Goal: Task Accomplishment & Management: Use online tool/utility

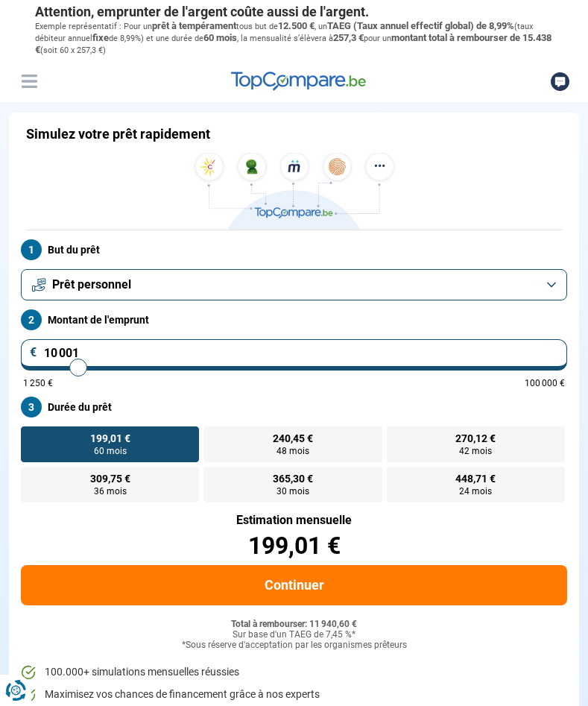
type input "10 250"
type input "10250"
type input "10 500"
type input "10500"
type input "11 250"
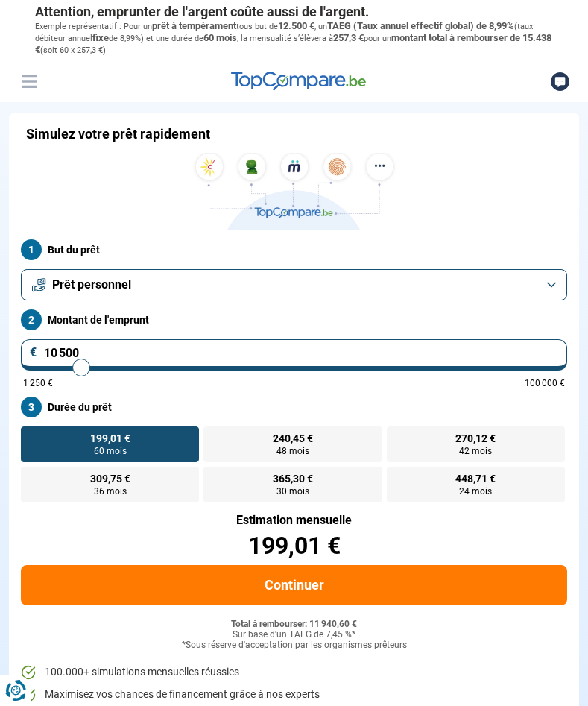
type input "11250"
type input "13 750"
type input "13750"
type input "16 500"
type input "16500"
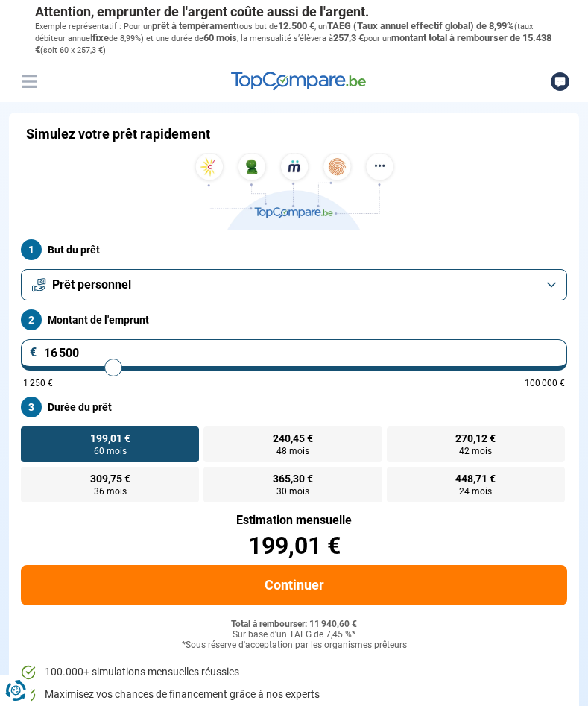
type input "19 500"
type input "19500"
type input "22 250"
type input "22250"
type input "24 500"
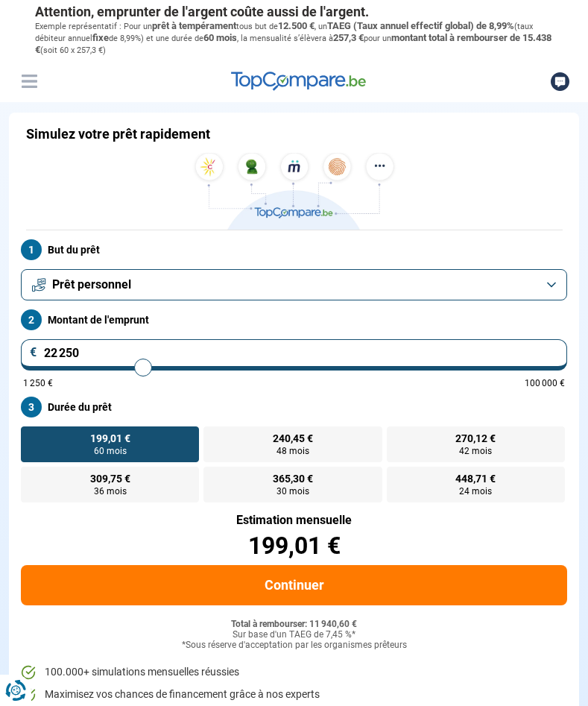
type input "24500"
type input "26 500"
type input "26500"
type input "27 500"
type input "27500"
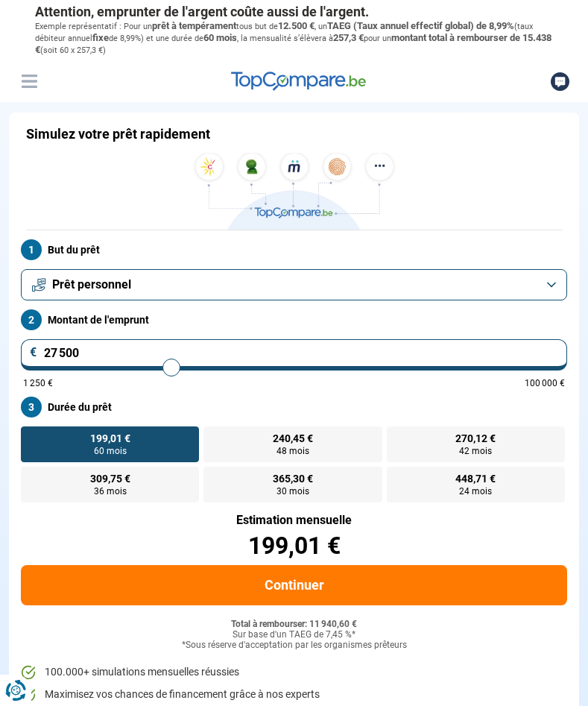
type input "27 750"
type input "27750"
type input "28 000"
type input "28000"
type input "28 250"
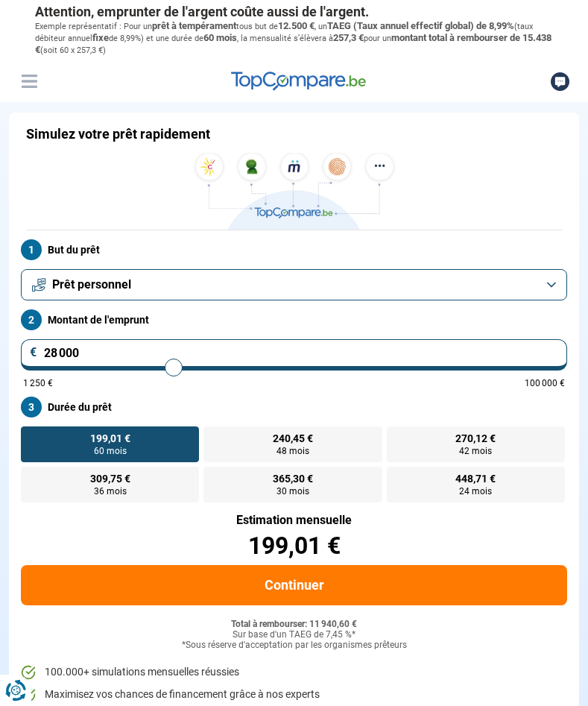
type input "28250"
type input "29 000"
type input "29000"
type input "31 000"
type input "31000"
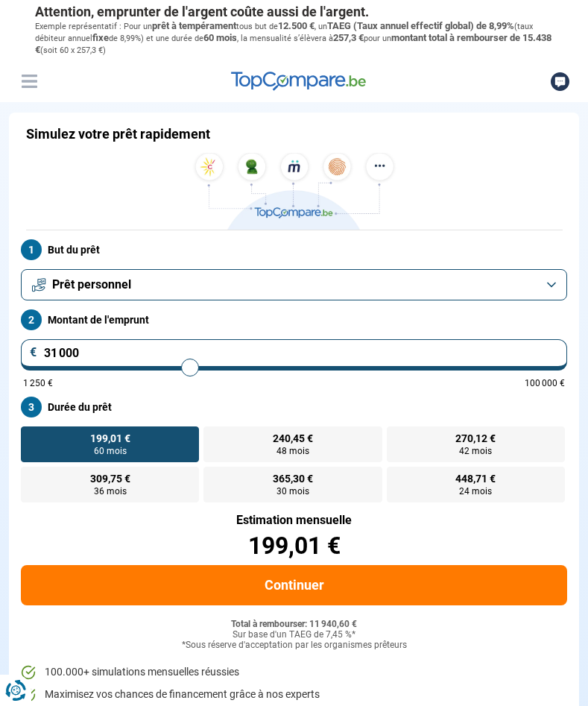
type input "33 250"
type input "33250"
type input "36 250"
type input "36250"
type input "39 000"
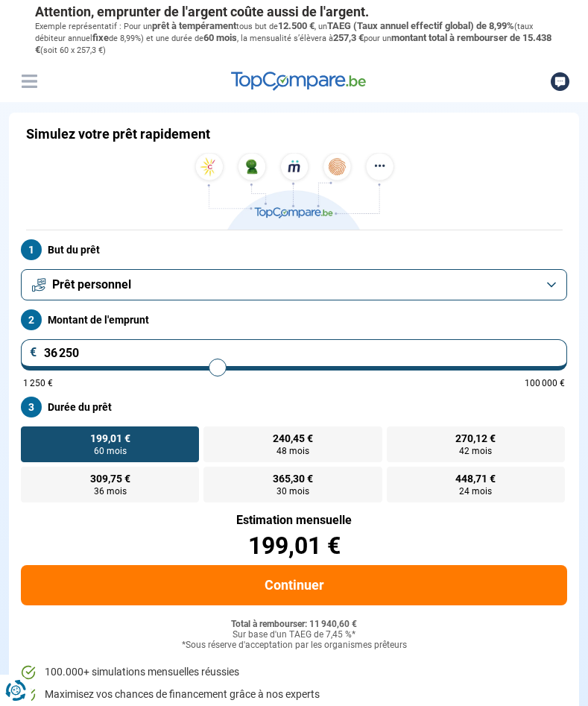
type input "39000"
type input "41 500"
type input "41500"
type input "43 500"
type input "43500"
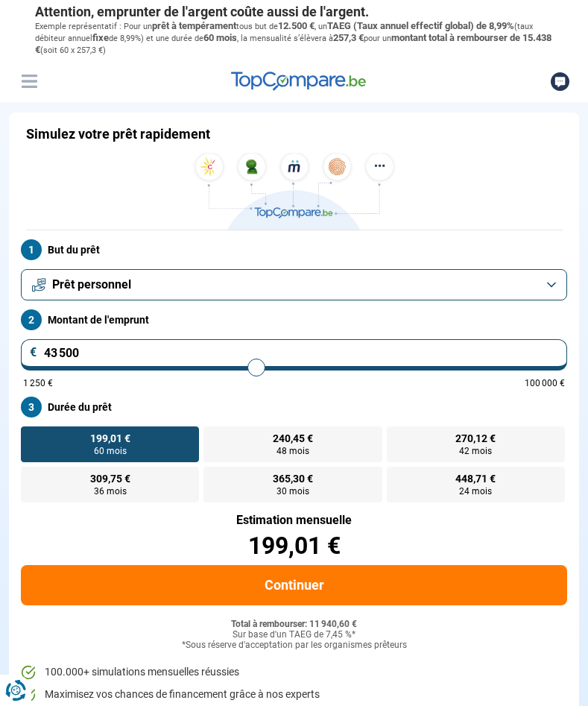
type input "45 750"
type input "45750"
type input "48 250"
type input "48250"
type input "50 250"
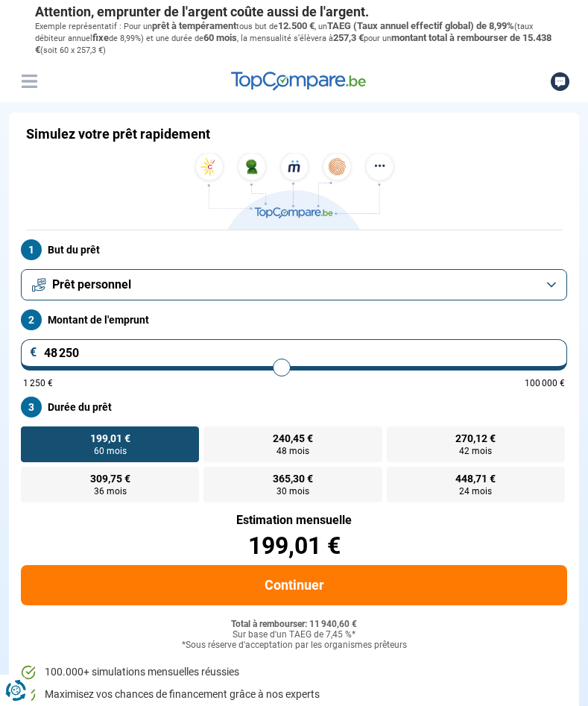
type input "50250"
type input "52 500"
type input "52500"
type input "55 500"
type input "55500"
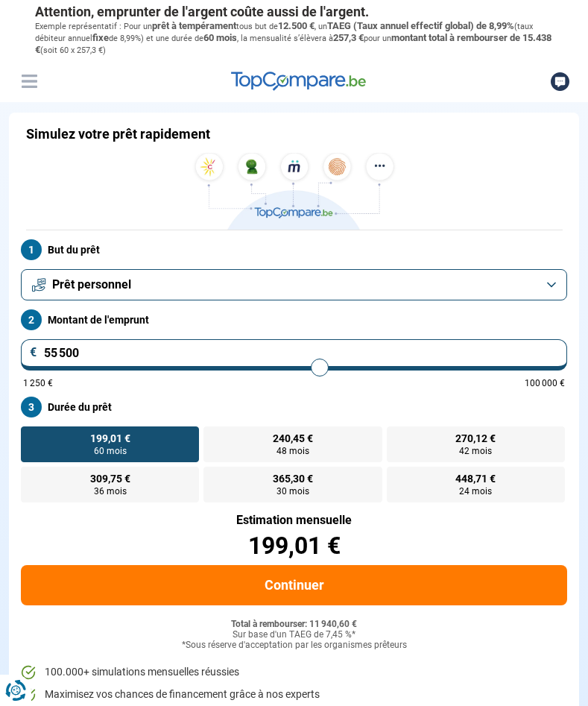
type input "57 500"
type input "57500"
type input "59 750"
type input "59750"
type input "61 750"
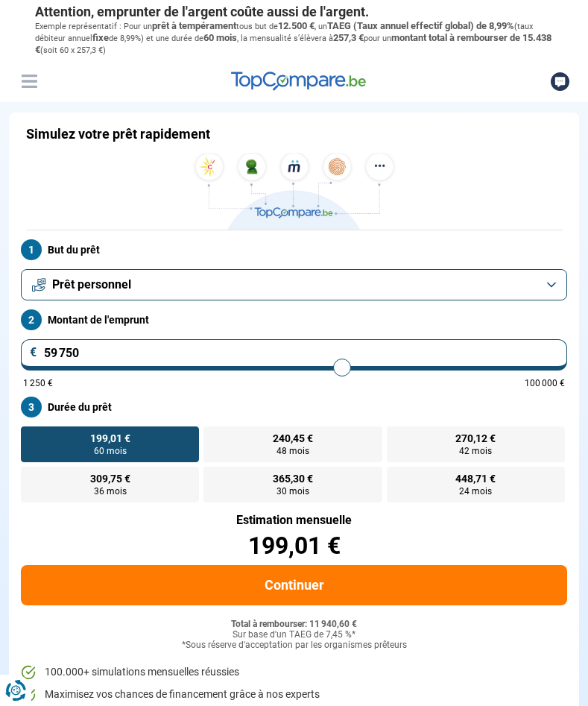
type input "61750"
type input "63 250"
type input "63250"
type input "64 500"
type input "64500"
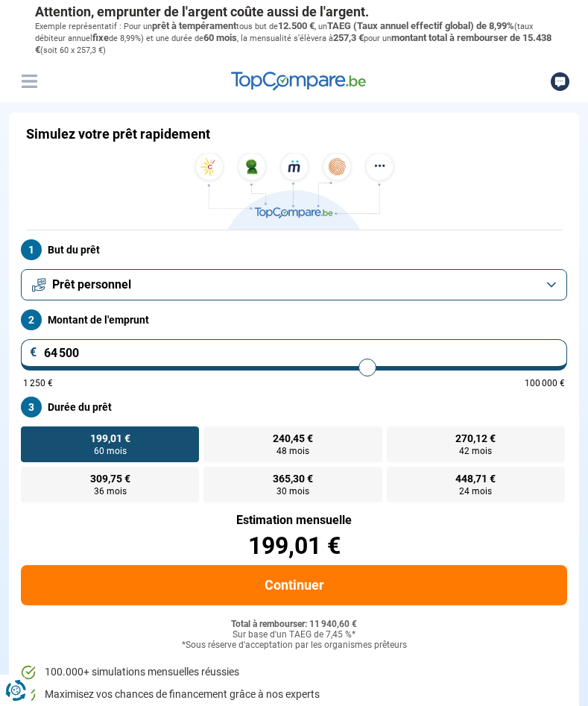
type input "65 750"
type input "65750"
type input "68 000"
type input "68000"
type input "70 250"
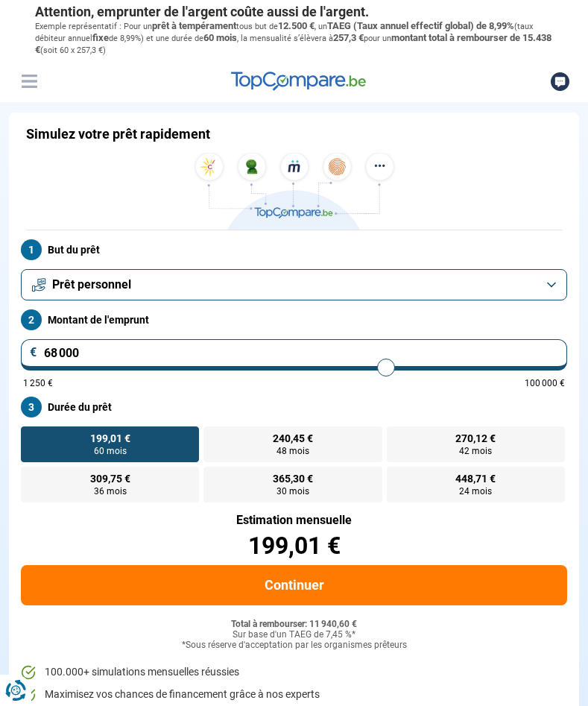
type input "70250"
type input "71 750"
type input "71750"
type input "73 750"
type input "73750"
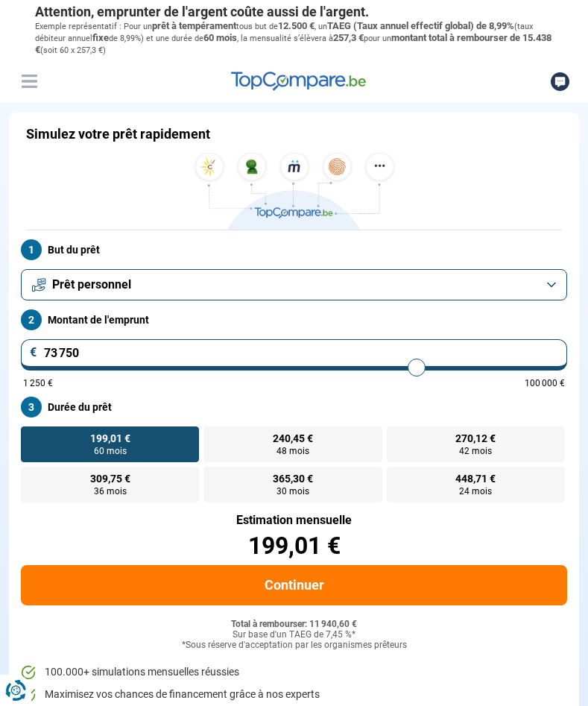
type input "76 000"
type input "76000"
type input "78 500"
type input "78500"
type input "80 750"
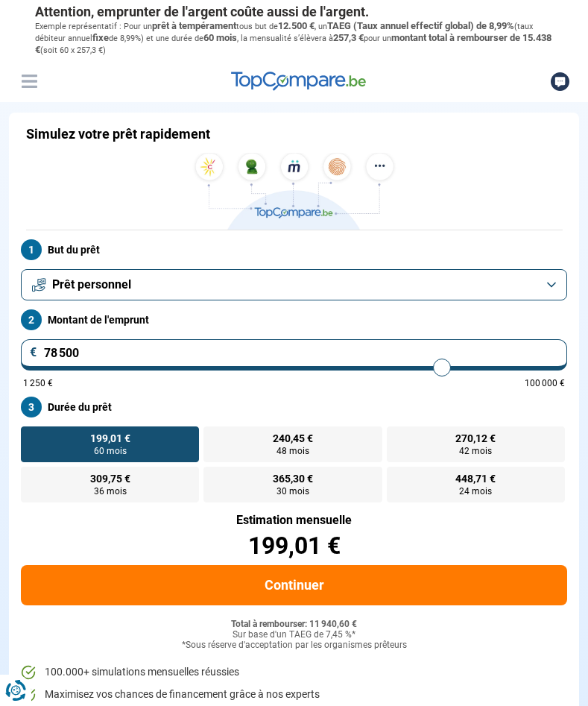
type input "80750"
type input "81 750"
type input "81750"
type input "82 500"
type input "82500"
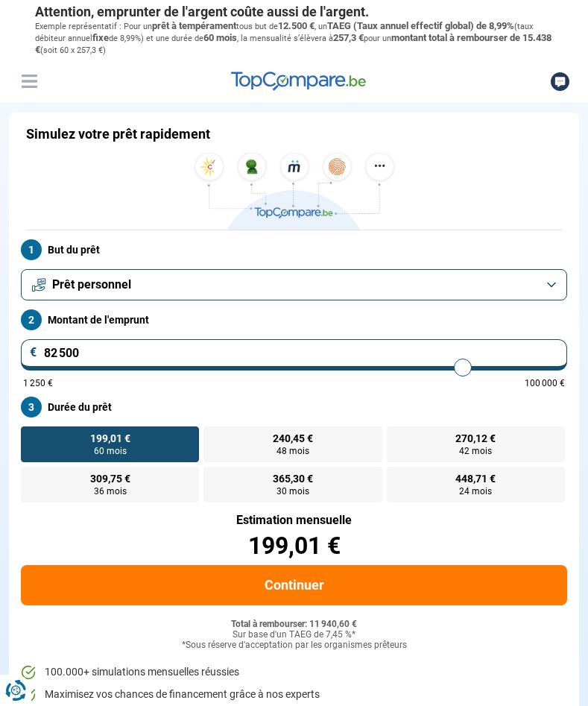
type input "83 000"
type input "83000"
type input "83 500"
type input "83500"
type input "84 750"
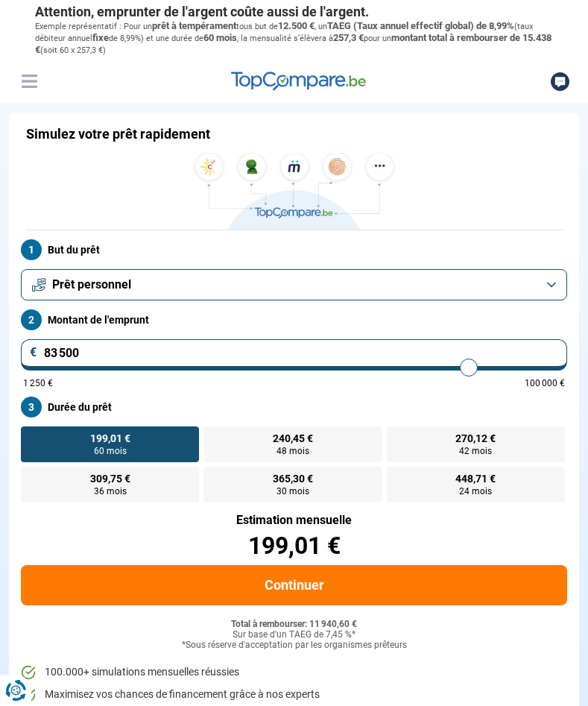
type input "84750"
type input "85 500"
type input "85500"
type input "86 750"
type input "86750"
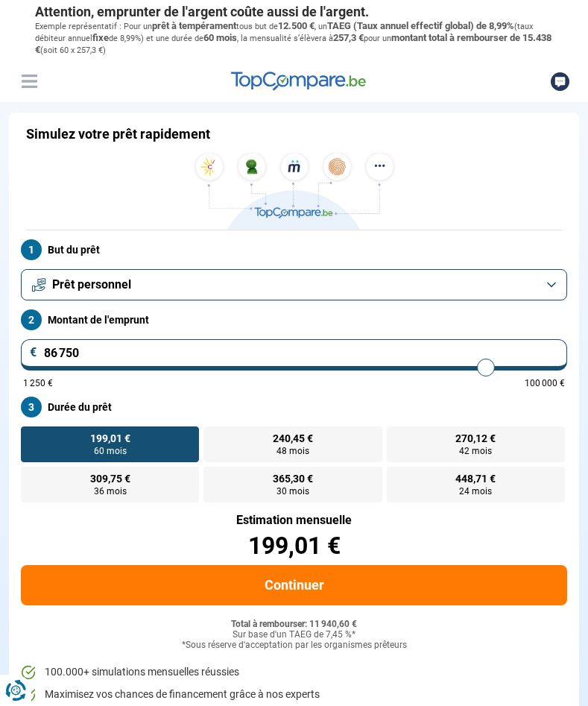
type input "87 500"
type input "87500"
type input "88 500"
type input "88500"
type input "90 000"
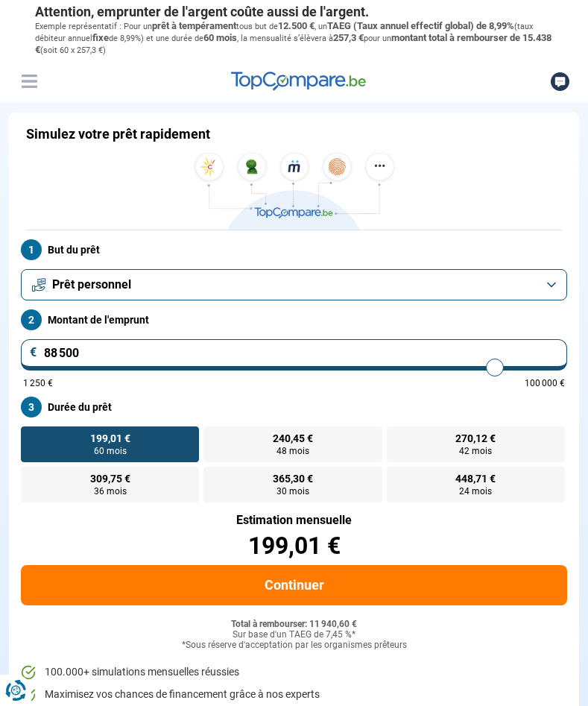
type input "90000"
type input "91 250"
type input "91250"
type input "92 750"
type input "92750"
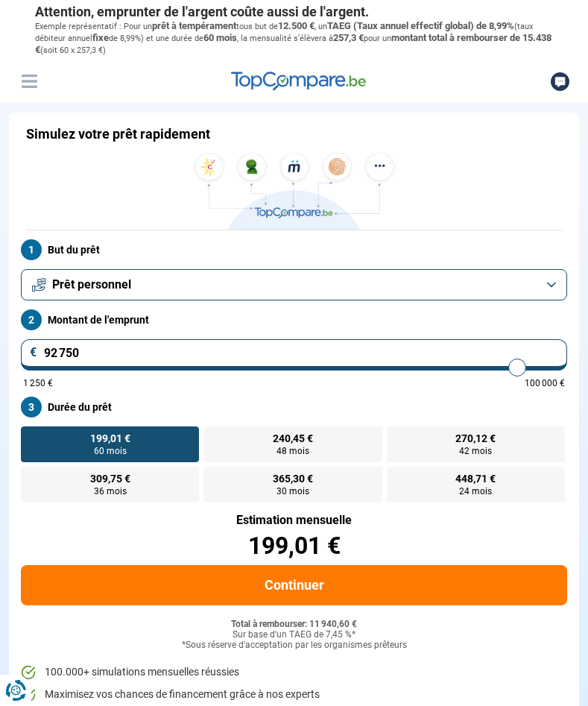
type input "94 500"
type input "94500"
type input "96 250"
type input "96250"
type input "97 000"
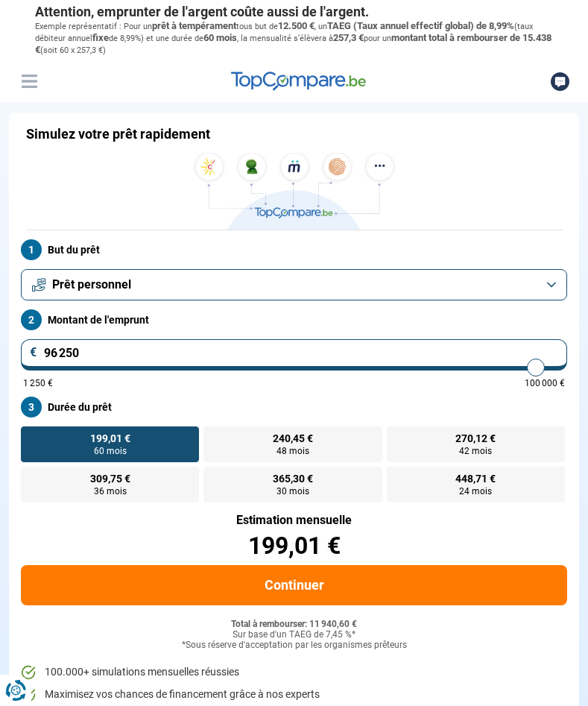
type input "97000"
type input "97 500"
type input "97500"
type input "97 750"
type input "97750"
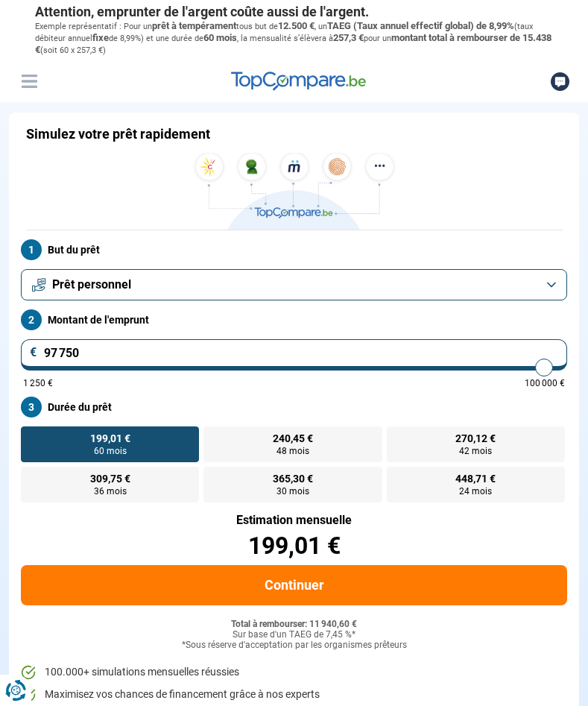
type input "98 000"
type input "98000"
type input "99 250"
type input "99250"
type input "100 000"
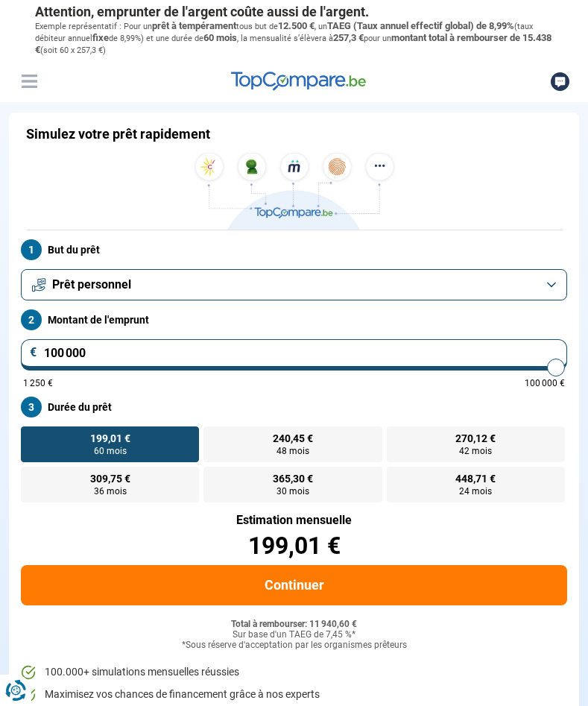
drag, startPoint x: 77, startPoint y: 365, endPoint x: 599, endPoint y: 366, distance: 521.9
type input "100000"
click at [565, 366] on input "range" at bounding box center [294, 367] width 542 height 3
radio input "false"
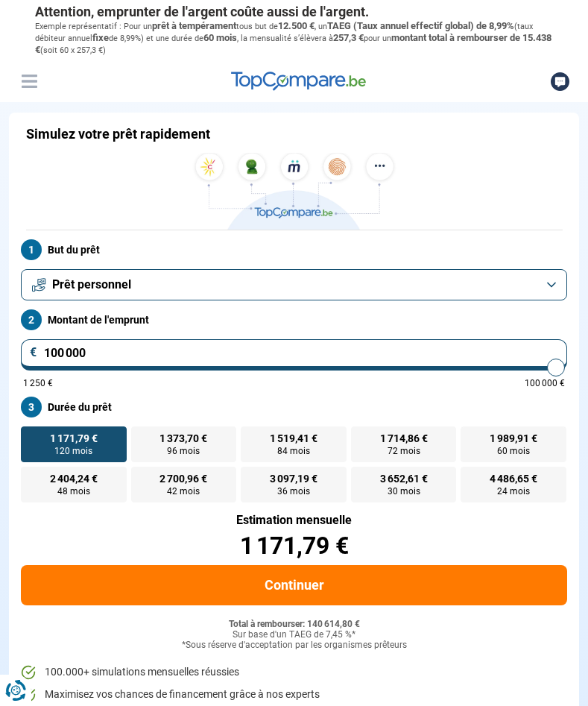
click at [550, 287] on button "Prêt personnel" at bounding box center [294, 284] width 546 height 31
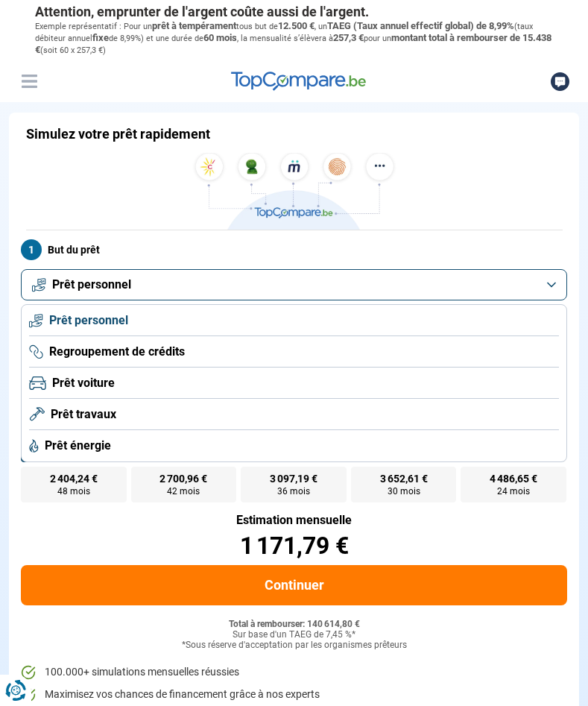
click at [551, 287] on button "Prêt personnel" at bounding box center [294, 284] width 546 height 31
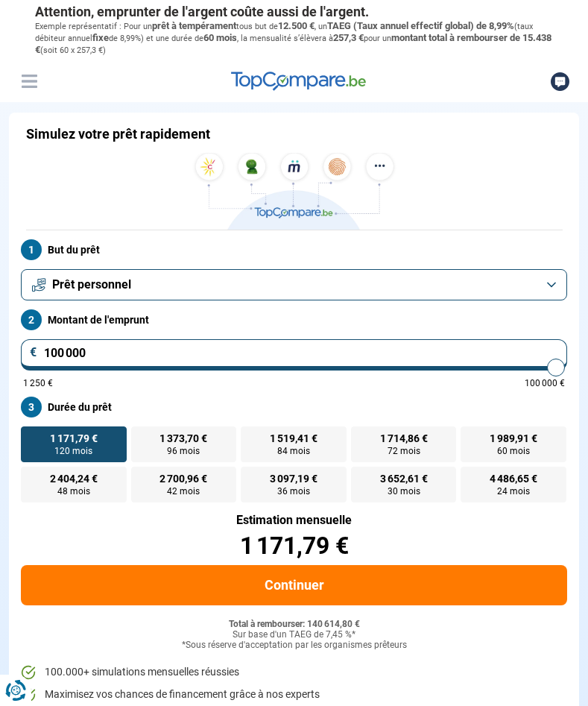
click at [551, 287] on button "Prêt personnel" at bounding box center [294, 284] width 546 height 31
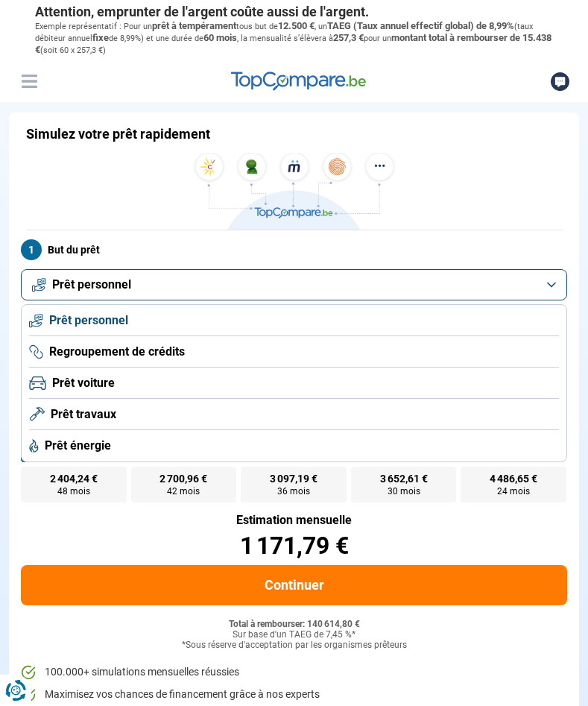
click at [555, 286] on button "Prêt personnel" at bounding box center [294, 284] width 546 height 31
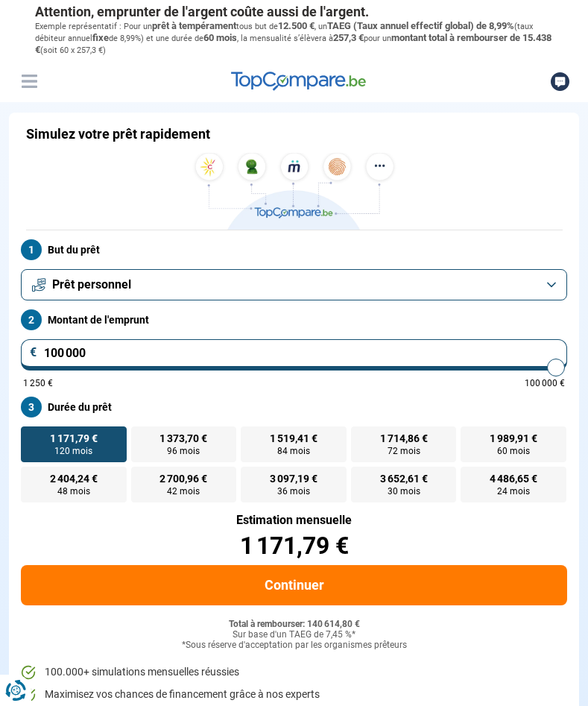
click at [116, 348] on input "100 000" at bounding box center [294, 354] width 546 height 31
drag, startPoint x: 113, startPoint y: 347, endPoint x: -17, endPoint y: 347, distance: 130.5
type input "5"
type input "1250"
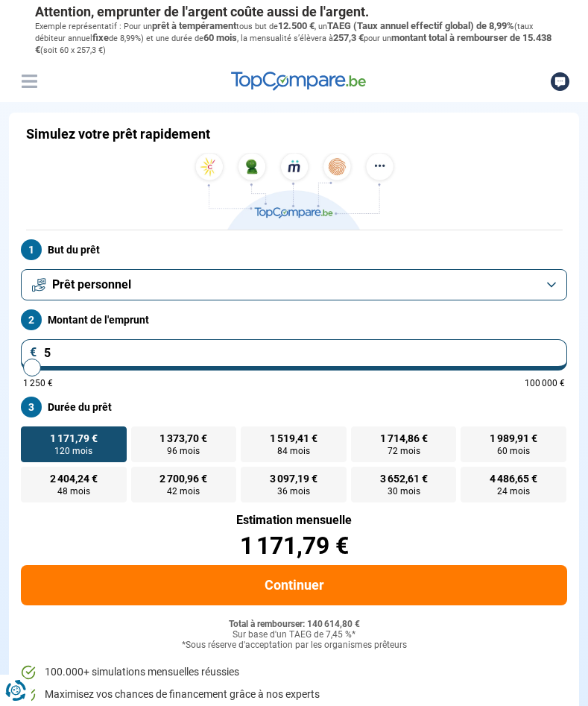
type input "55"
type input "1250"
type input "550"
type input "1250"
type input "5 500"
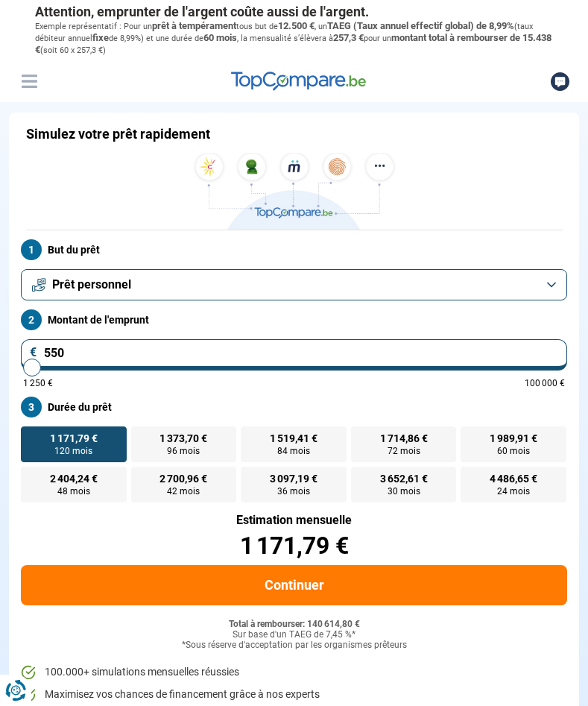
type input "5500"
type input "55 000"
type input "55000"
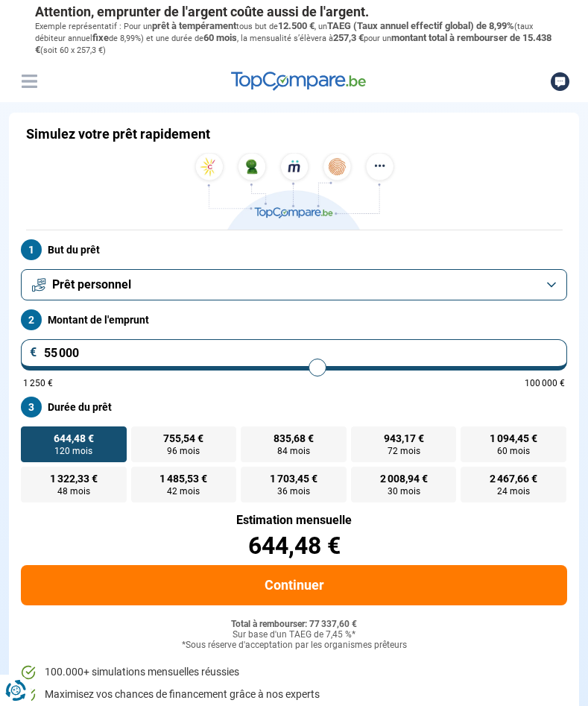
type input "55 000"
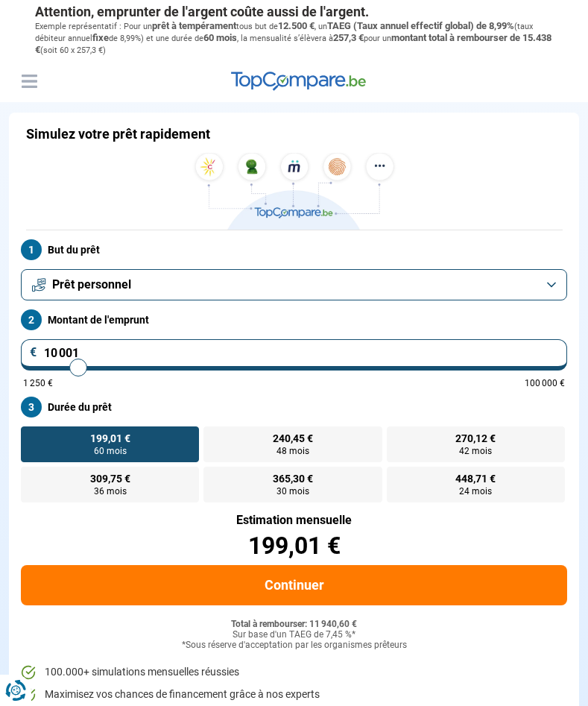
click at [127, 355] on input "10 001" at bounding box center [294, 354] width 546 height 31
type input "1 000"
type input "1250"
type input "1 250"
type input "1250"
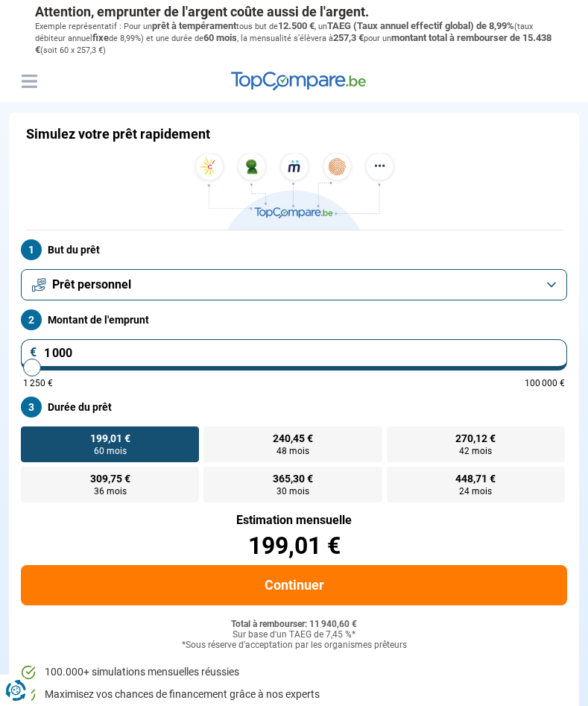
radio input "true"
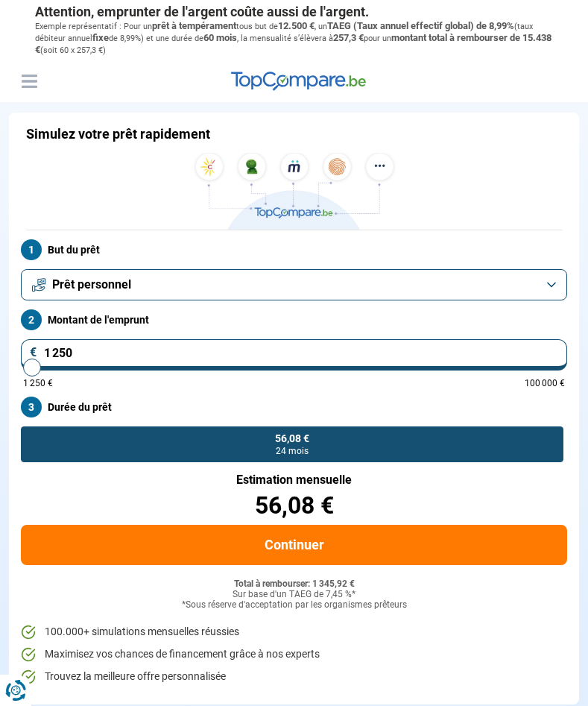
type input "12 500"
type input "12500"
type input "125 000"
type input "100000"
type input "100 000"
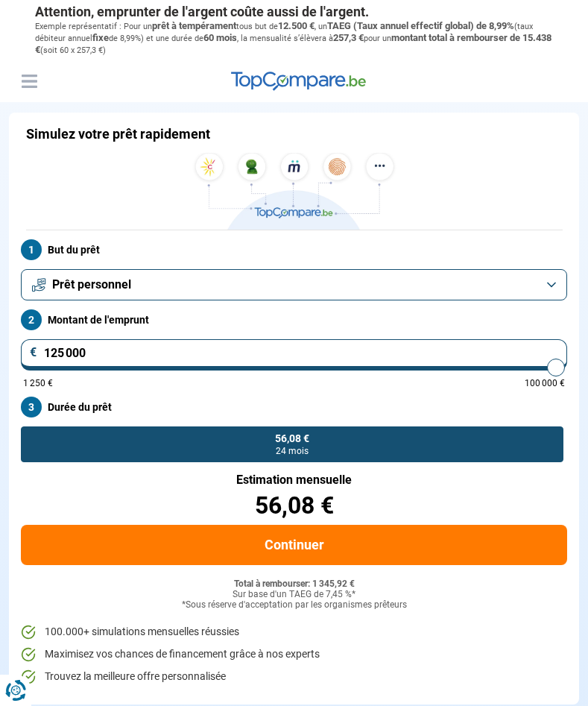
type input "100000"
radio input "false"
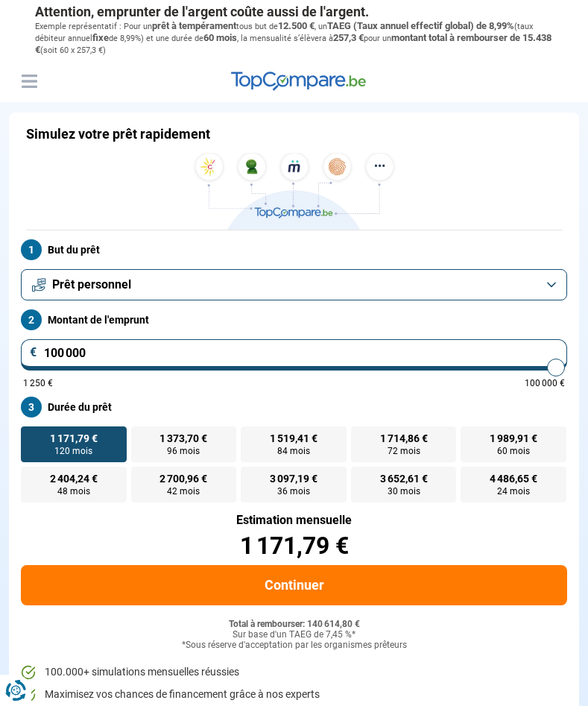
type input "100 000"
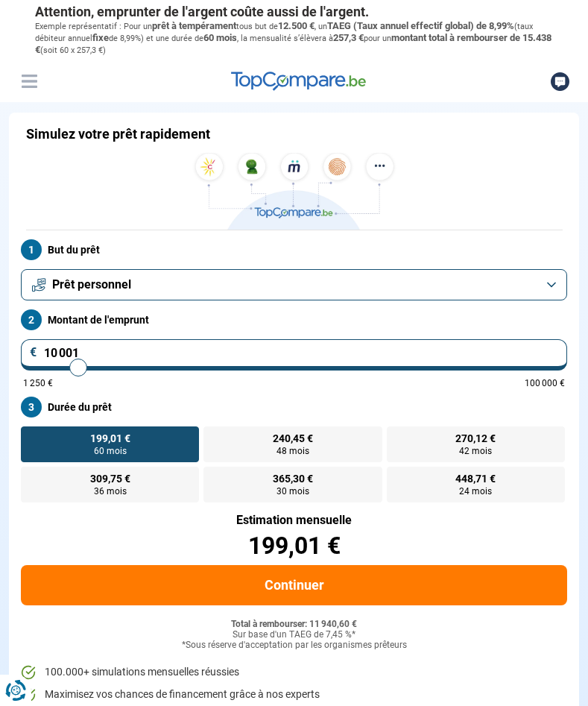
click at [323, 555] on div "199,01 €" at bounding box center [294, 546] width 546 height 24
type input "11 500"
type input "11500"
type input "12 000"
type input "12000"
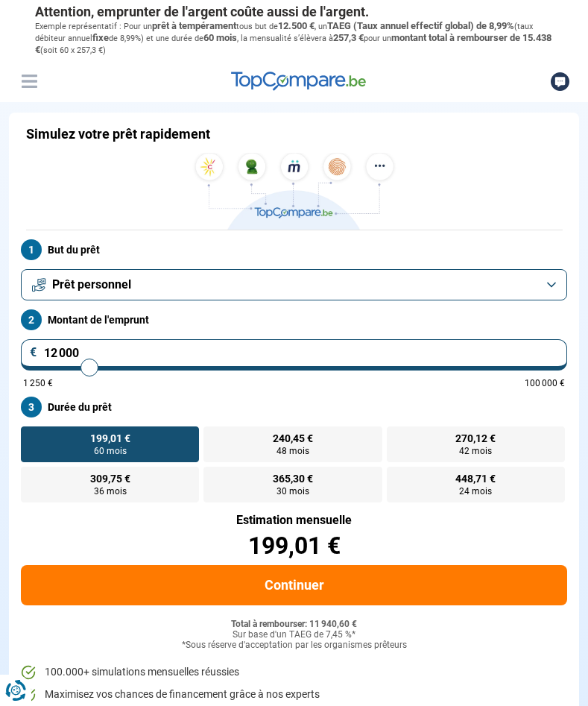
type input "12 250"
type input "12250"
type input "12 750"
type input "12750"
type input "13 000"
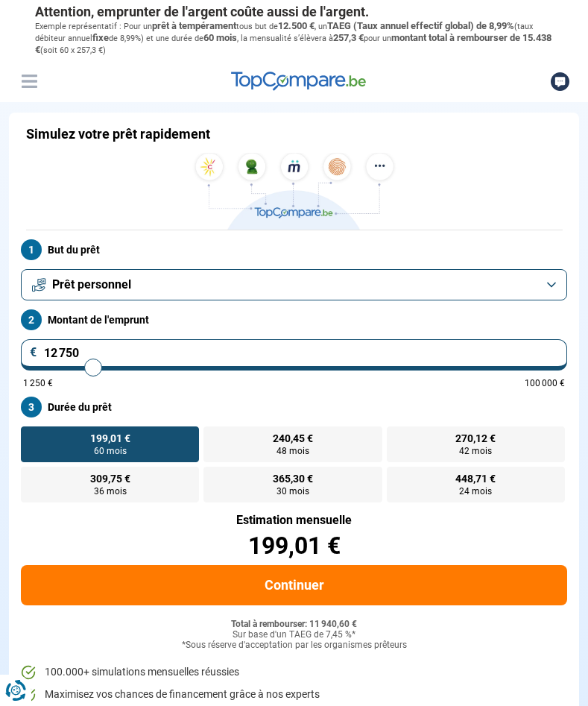
type input "13000"
type input "13 500"
type input "13500"
type input "13 750"
type input "13750"
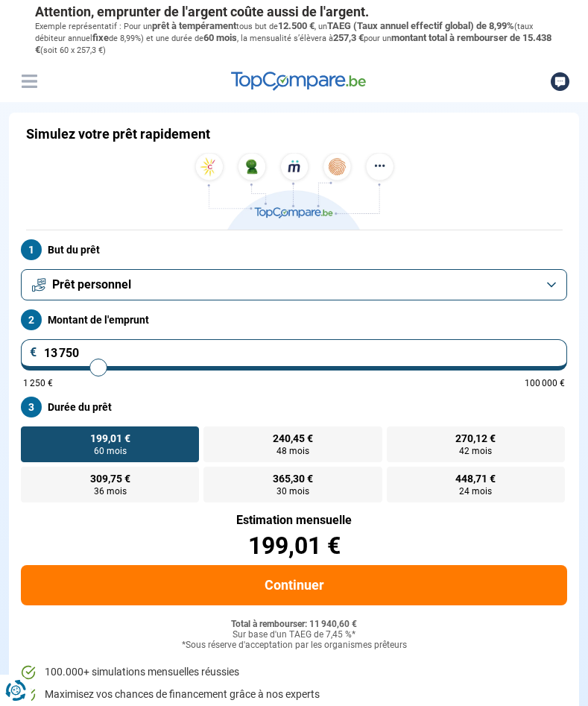
type input "14 000"
type input "14000"
type input "14 750"
type input "14750"
type input "15 250"
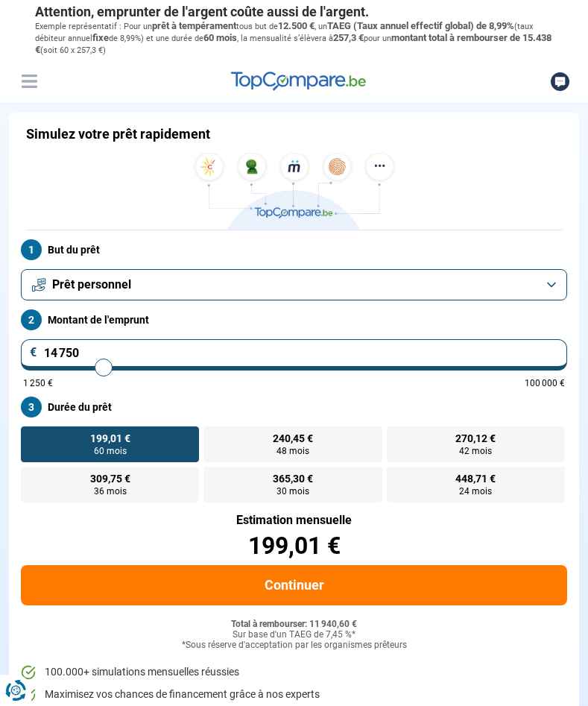
type input "15250"
type input "15 750"
type input "15750"
type input "16 000"
type input "16000"
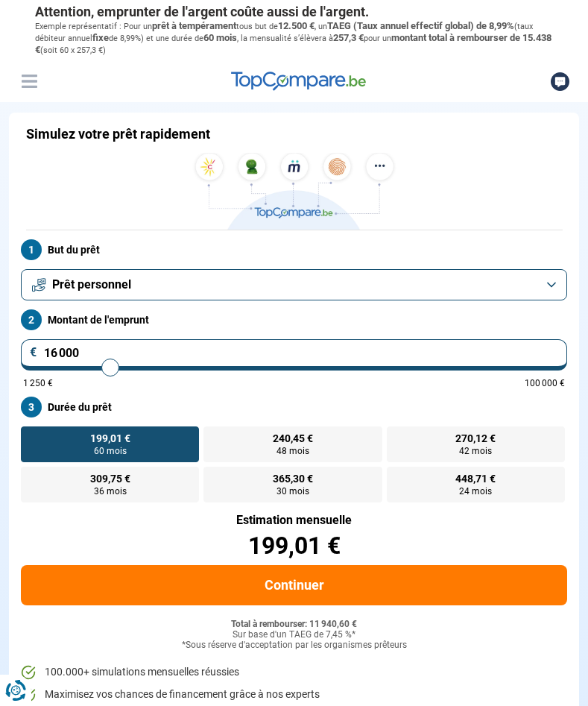
type input "16 500"
type input "16500"
type input "17 250"
type input "17250"
type input "18 000"
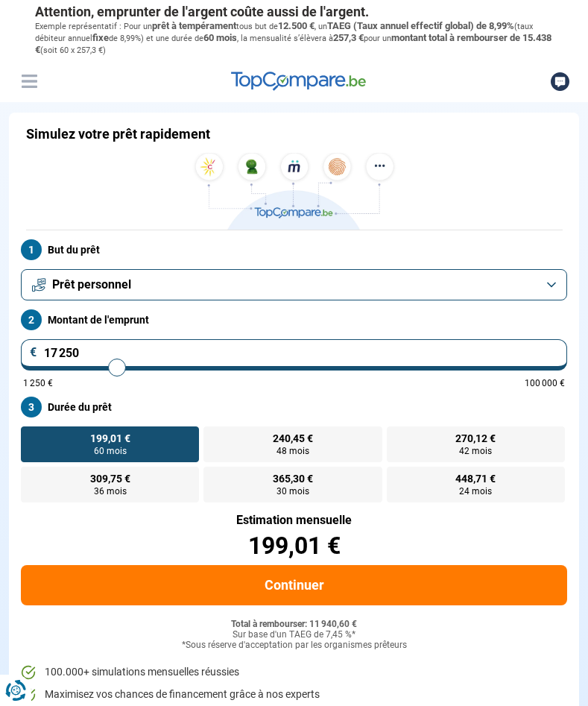
type input "18000"
type input "20 000"
type input "20000"
type input "22 750"
type input "22750"
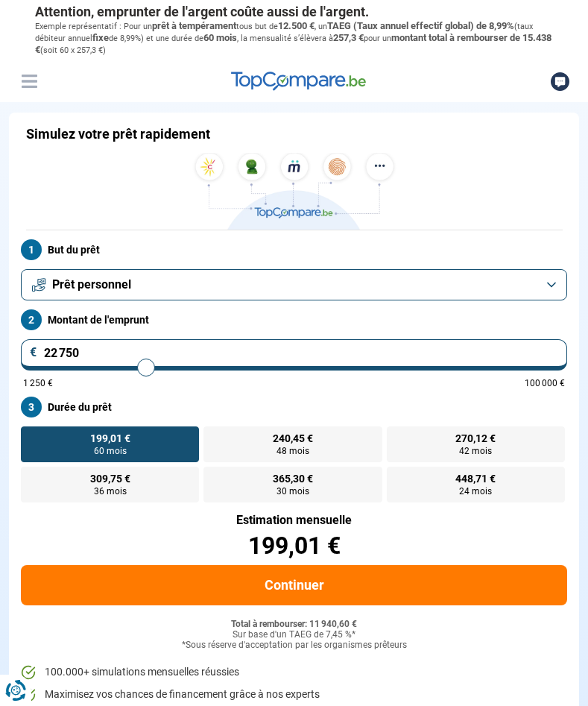
type input "25 000"
type input "25000"
type input "26 750"
type input "26750"
type input "28 250"
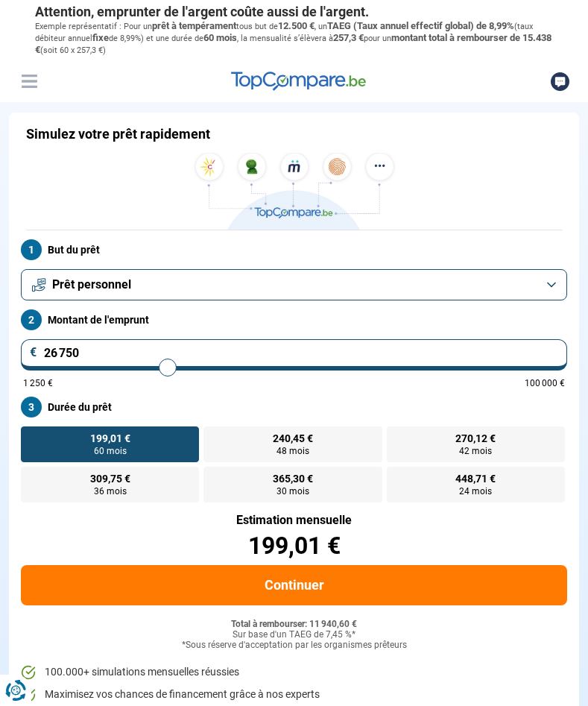
type input "28250"
type input "29 500"
type input "29500"
type input "29 750"
type input "29750"
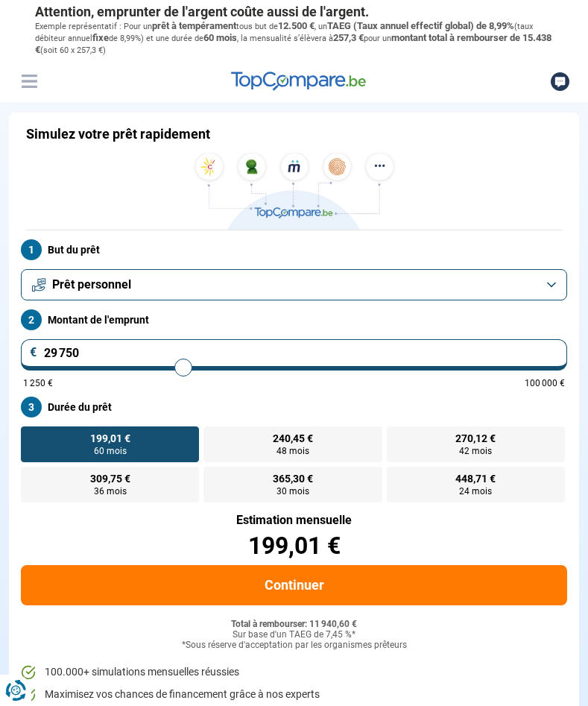
type input "30 750"
type input "30750"
type input "33 750"
type input "33750"
type input "37 500"
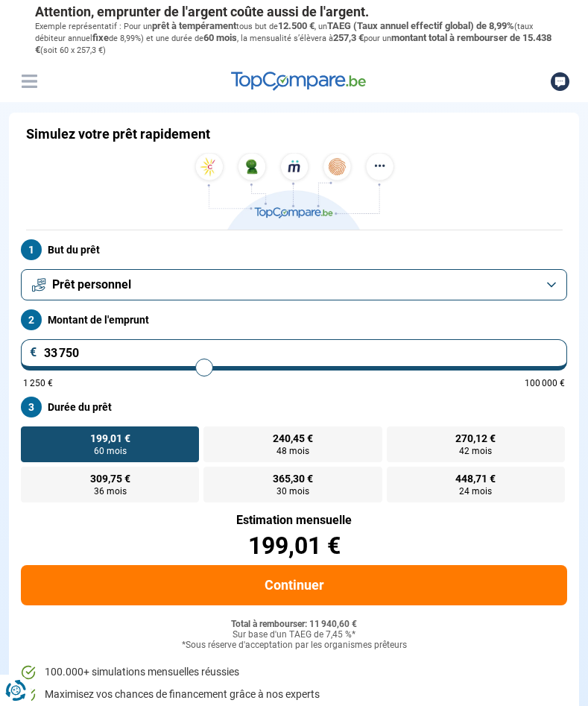
type input "37500"
type input "41 000"
type input "41000"
type input "43 500"
type input "43500"
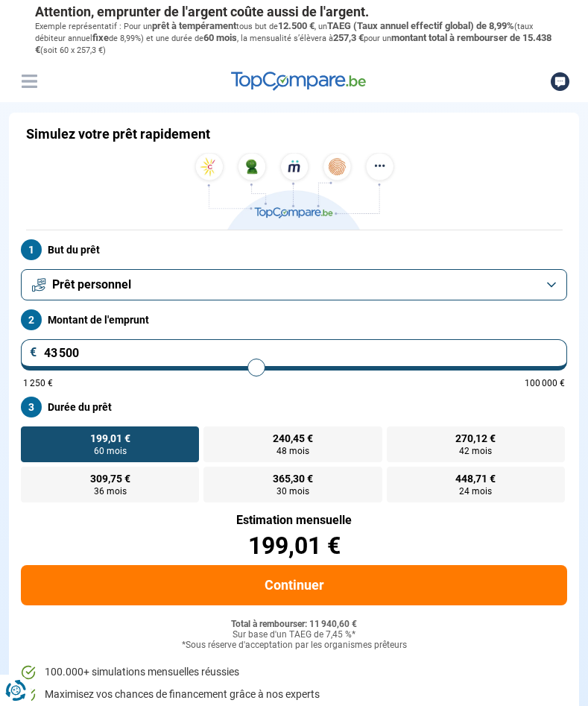
type input "45 000"
type input "45000"
type input "45 250"
type input "45250"
type input "45 500"
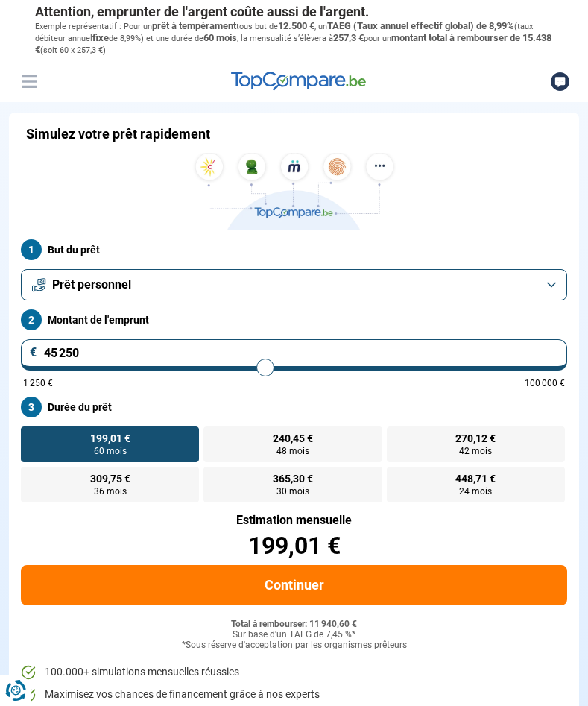
type input "45500"
type input "45 750"
type input "45750"
type input "46 250"
type input "46250"
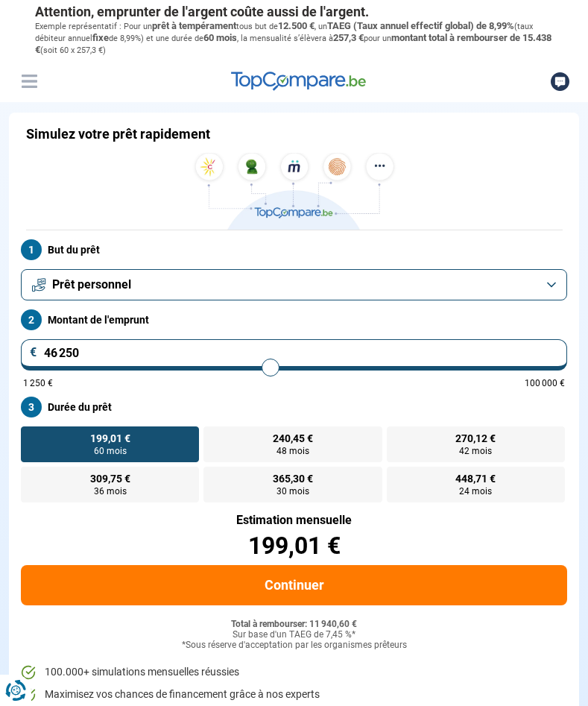
type input "46 750"
type input "46750"
type input "47 500"
type input "47500"
type input "48 250"
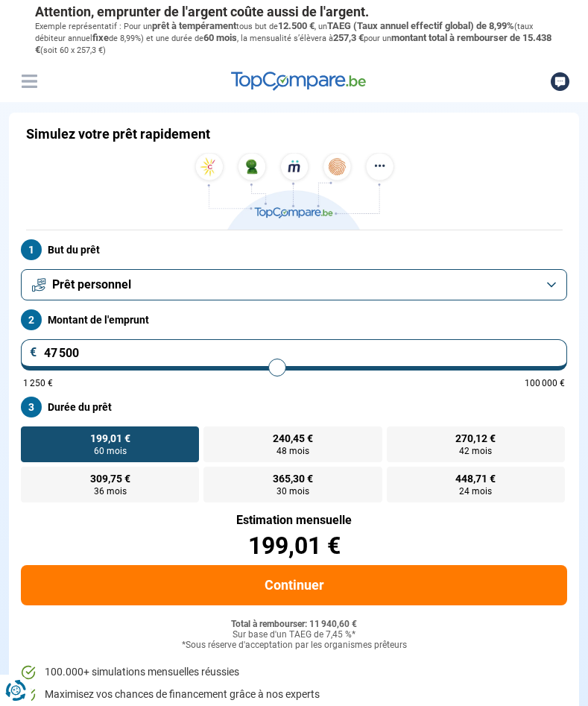
type input "48250"
type input "49 250"
type input "49250"
type input "50 000"
drag, startPoint x: 83, startPoint y: 369, endPoint x: 291, endPoint y: 368, distance: 208.0
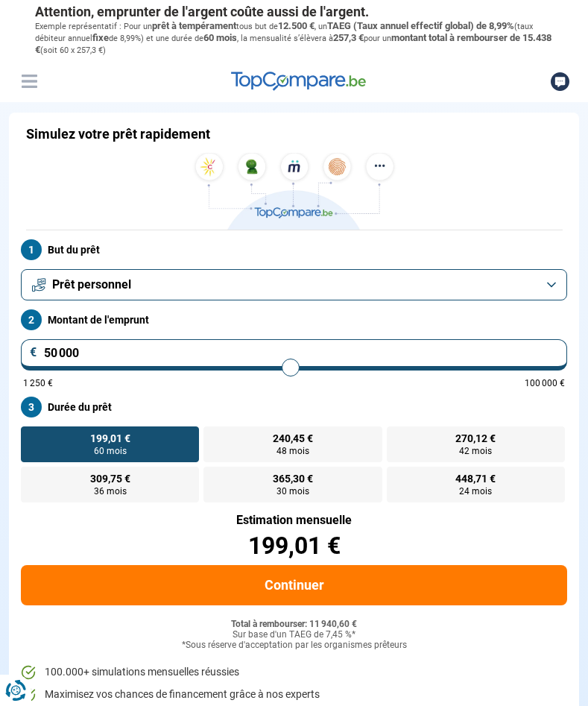
type input "50000"
click at [291, 368] on input "range" at bounding box center [294, 367] width 542 height 3
radio input "false"
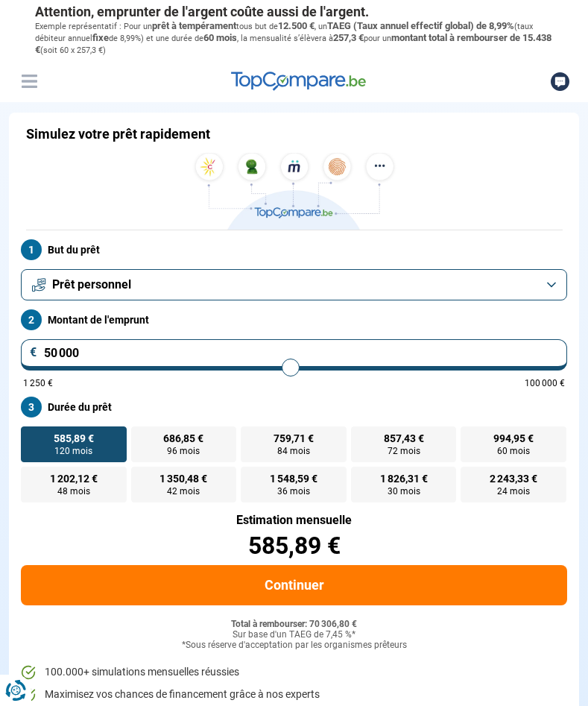
type input "50 250"
type input "50250"
type input "50 500"
type input "50500"
type input "50 750"
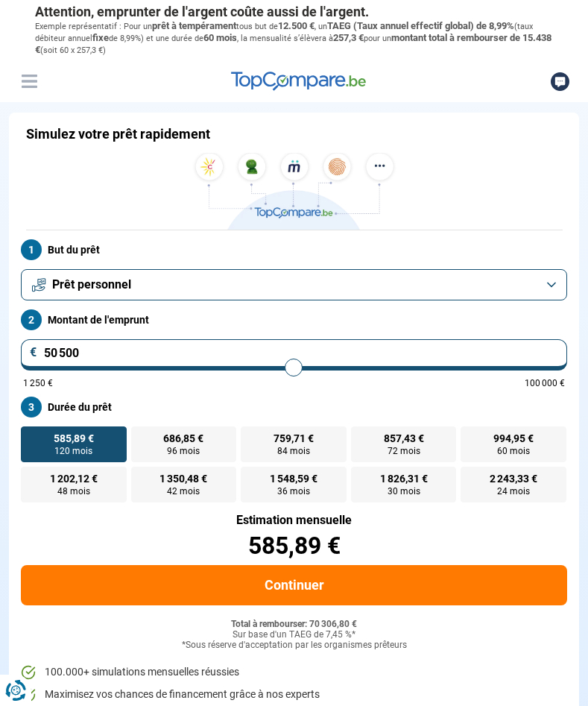
type input "50750"
type input "51 000"
type input "51000"
type input "51 250"
type input "51250"
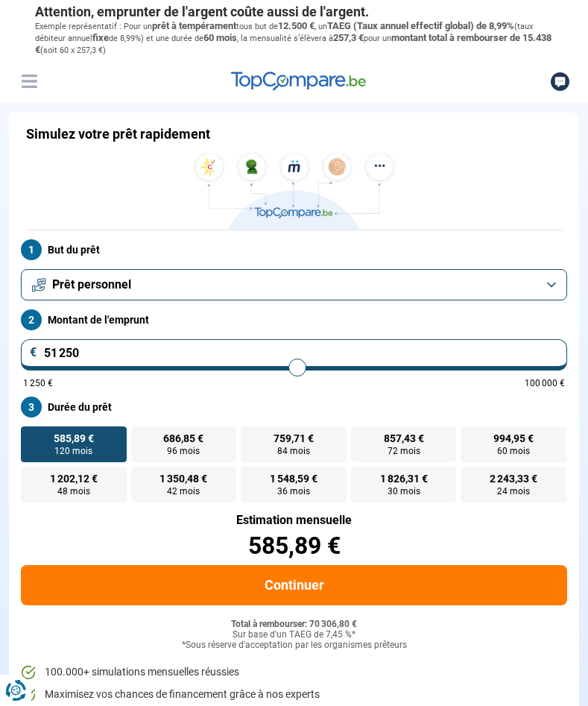
type input "51 500"
type input "51500"
type input "51 750"
type input "51750"
type input "52 000"
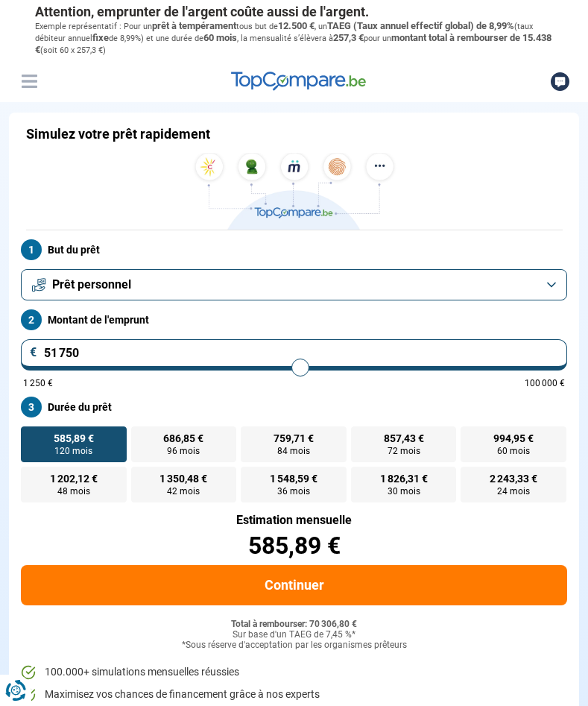
type input "52000"
type input "52 250"
type input "52250"
type input "52 500"
type input "52500"
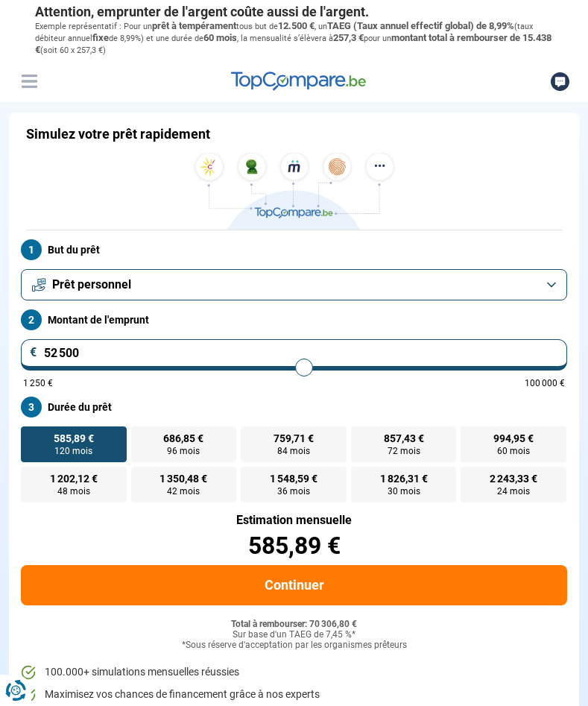
type input "52 750"
type input "52750"
type input "53 000"
type input "53000"
type input "53 500"
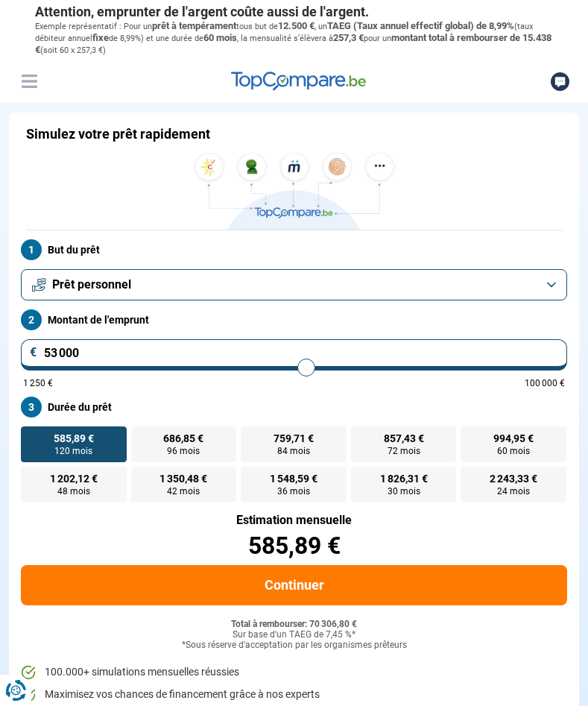
type input "53500"
type input "53 750"
type input "53750"
type input "54 000"
type input "54000"
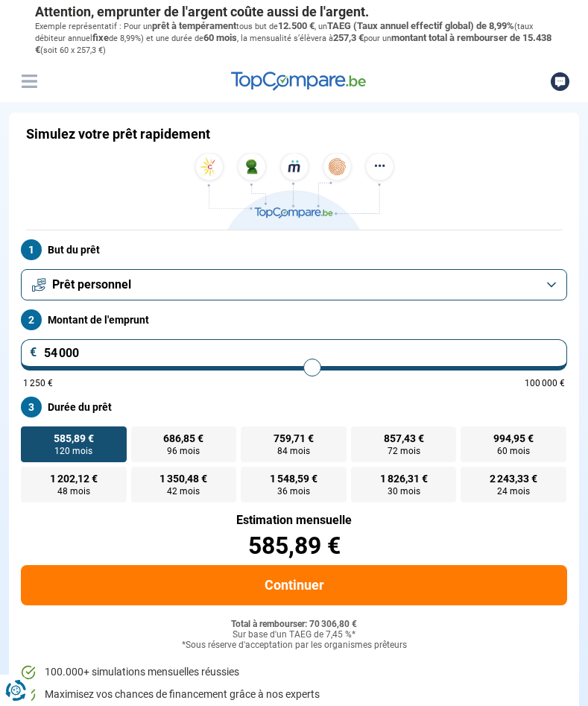
type input "54 250"
type input "54250"
type input "55 000"
type input "55000"
type input "55 250"
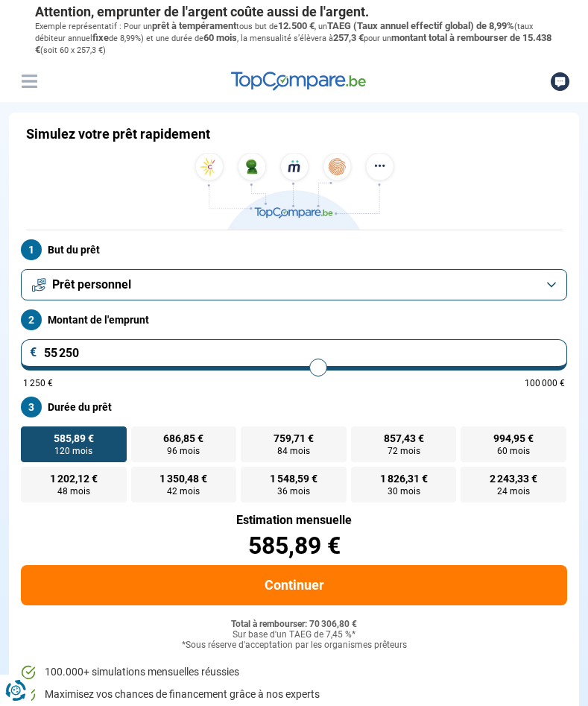
drag, startPoint x: 290, startPoint y: 367, endPoint x: 319, endPoint y: 369, distance: 29.2
type input "55250"
click at [319, 369] on input "range" at bounding box center [294, 367] width 542 height 3
type input "55 500"
type input "55500"
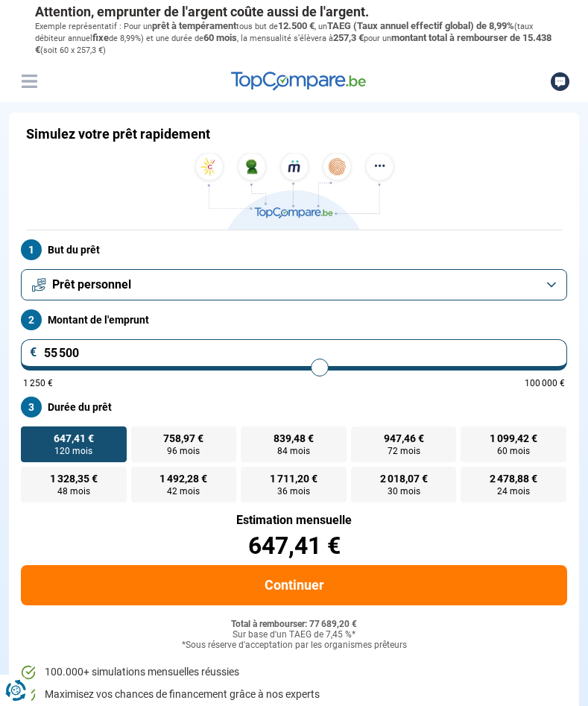
type input "55 750"
type input "55750"
type input "56 000"
type input "56000"
type input "56 250"
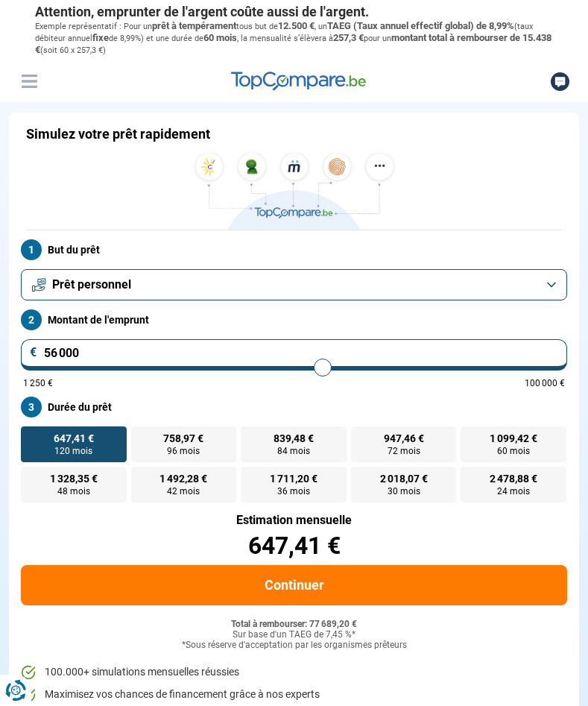
type input "56250"
type input "56 750"
type input "56750"
type input "57 000"
type input "57000"
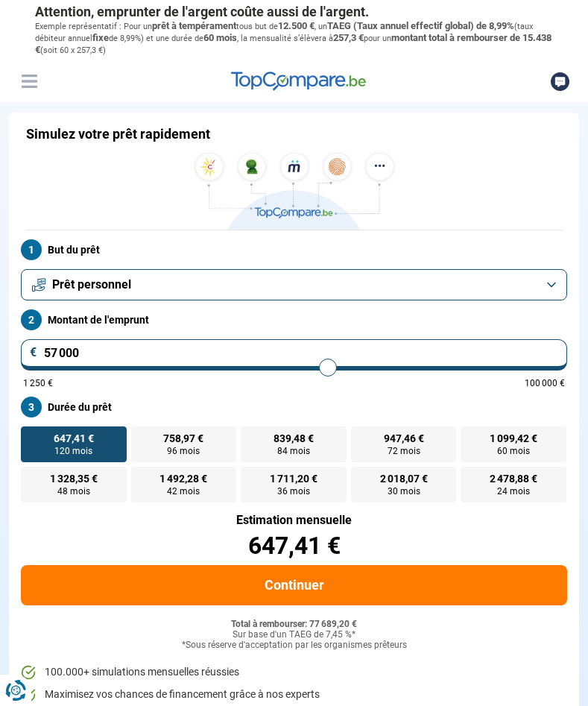
type input "57 500"
type input "57500"
type input "57 750"
type input "57750"
type input "58 000"
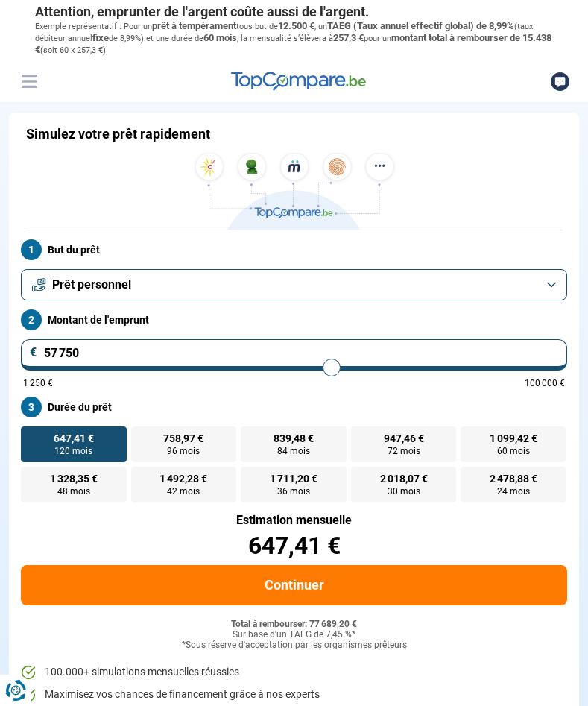
type input "58000"
type input "58 250"
drag, startPoint x: 319, startPoint y: 369, endPoint x: 334, endPoint y: 368, distance: 14.9
type input "58250"
click at [334, 368] on input "range" at bounding box center [294, 367] width 542 height 3
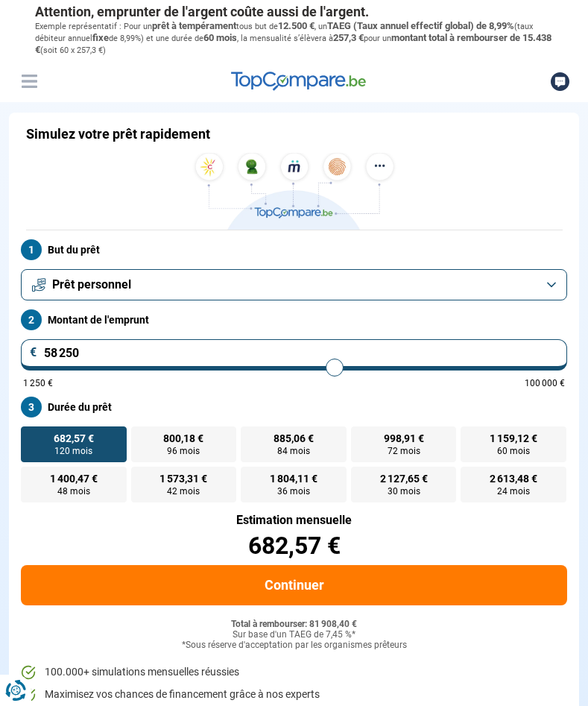
type input "58 500"
type input "58500"
type input "58 750"
type input "58750"
type input "59 000"
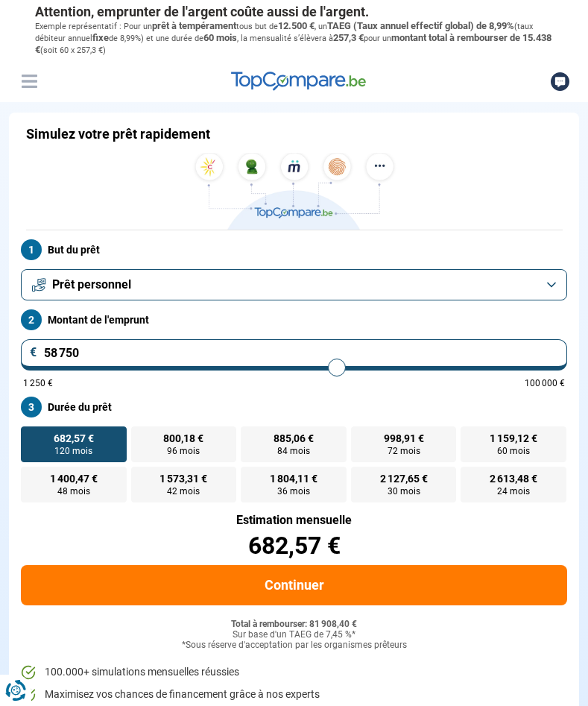
type input "59000"
type input "59 250"
type input "59250"
type input "59 500"
type input "59500"
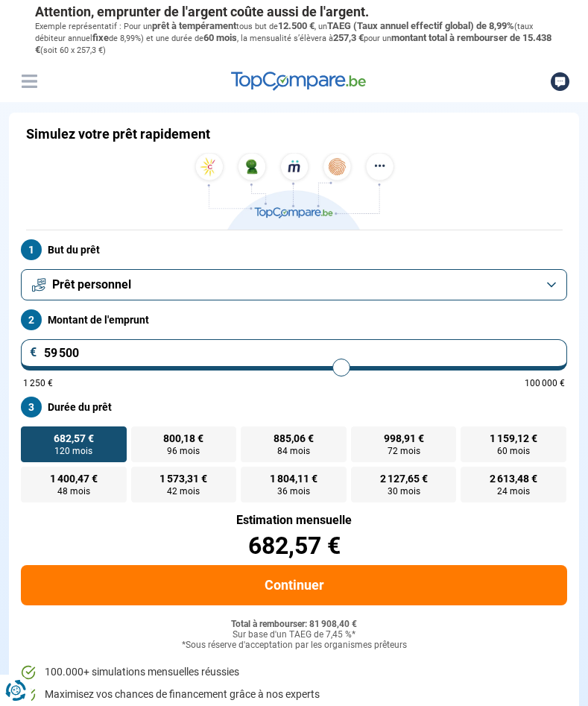
type input "60 000"
type input "60000"
type input "60 500"
type input "60500"
type input "61 000"
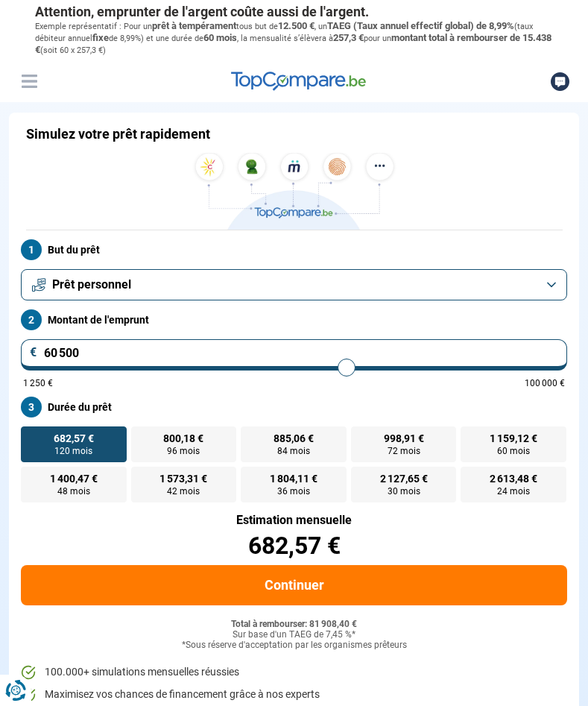
type input "61000"
type input "61 250"
type input "61250"
type input "61 750"
drag, startPoint x: 335, startPoint y: 368, endPoint x: 353, endPoint y: 367, distance: 18.7
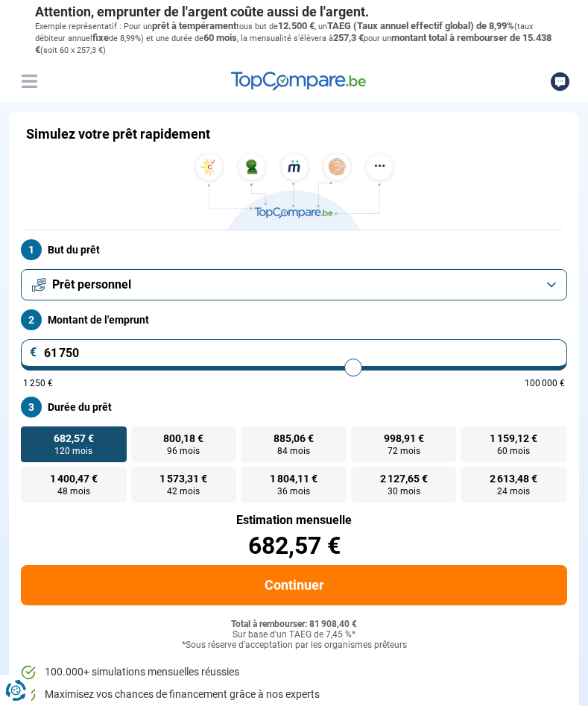
type input "61750"
click at [353, 367] on input "range" at bounding box center [294, 367] width 542 height 3
type input "61 000"
type input "61000"
type input "60 750"
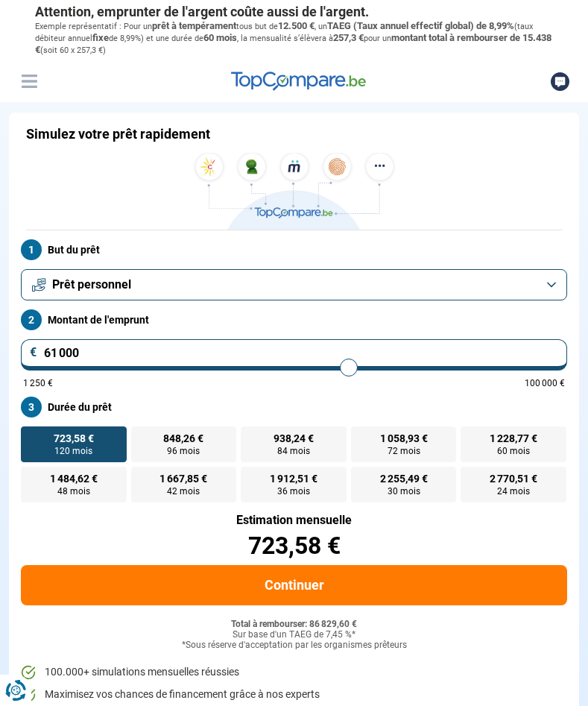
type input "60750"
type input "60 500"
type input "60500"
type input "60 250"
type input "60250"
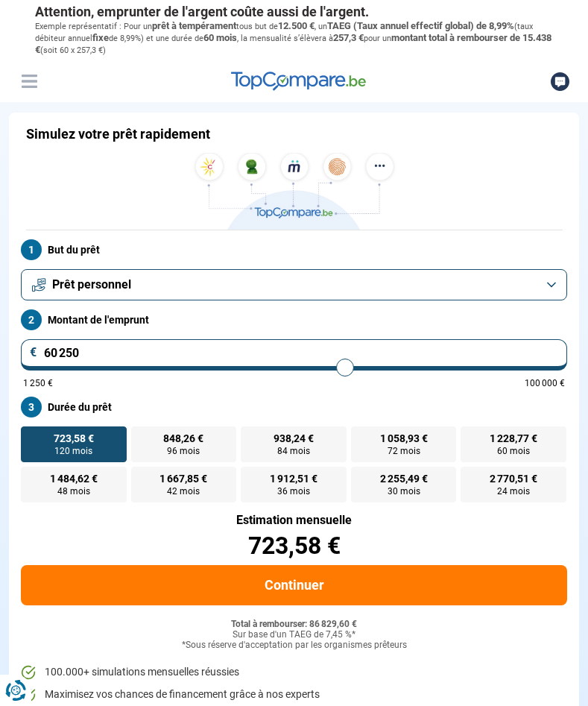
click at [345, 366] on input "range" at bounding box center [294, 367] width 542 height 3
type input "60 500"
type input "60500"
type input "60 750"
type input "60750"
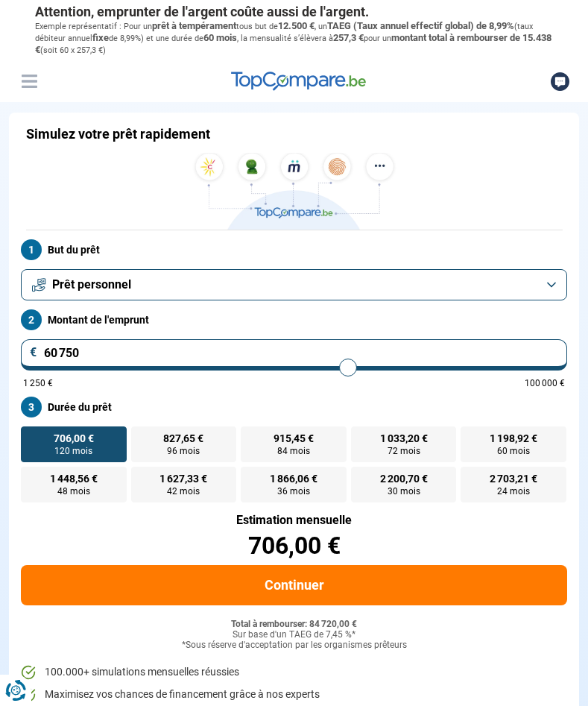
type input "61 000"
type input "61000"
type input "61 250"
type input "61250"
type input "62 000"
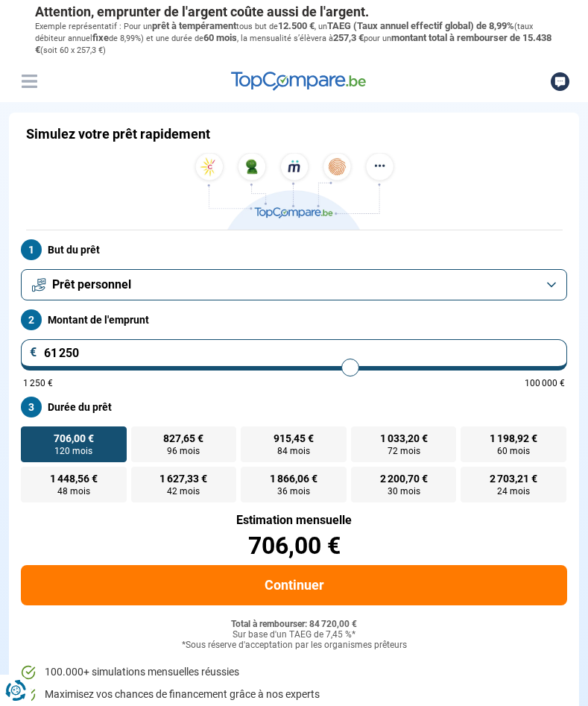
type input "62000"
type input "62 500"
type input "62500"
type input "63 000"
type input "63000"
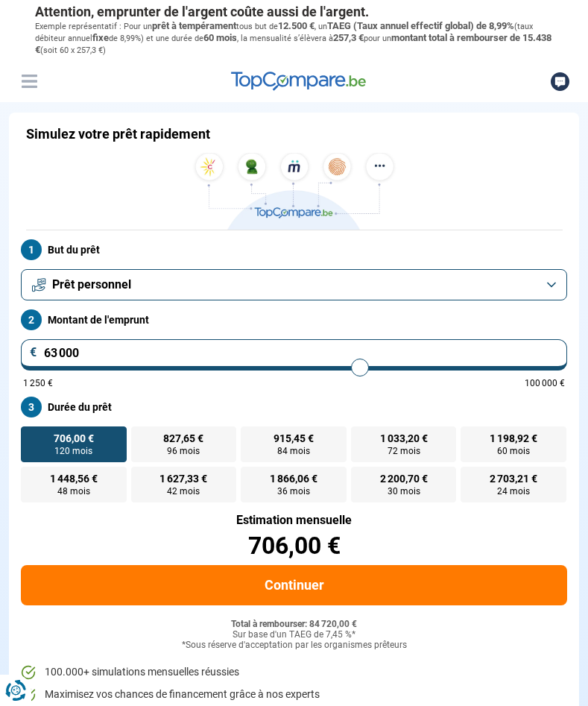
type input "63 500"
type input "63500"
type input "64 500"
type input "64500"
type input "65 500"
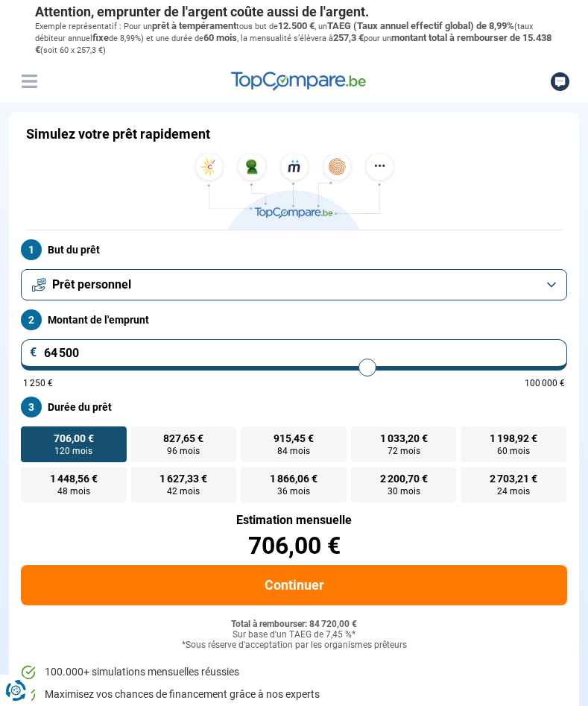
type input "65500"
type input "65 750"
type input "65750"
type input "66 000"
type input "66000"
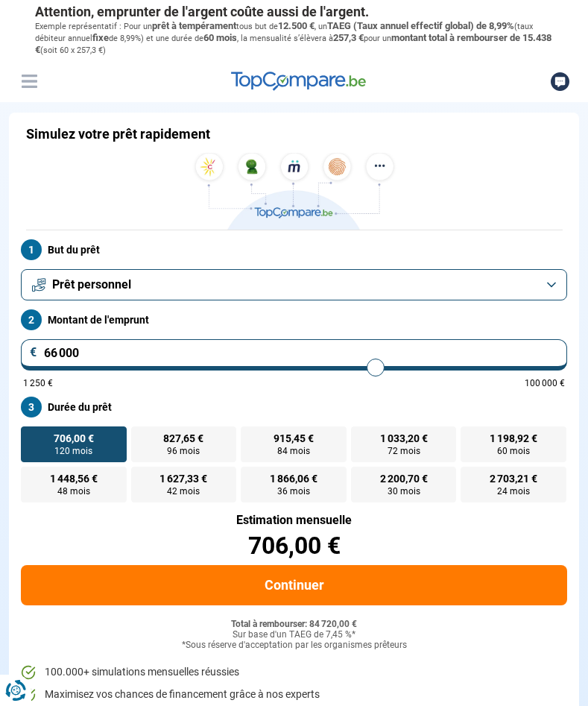
type input "66 500"
type input "66500"
type input "66 750"
drag, startPoint x: 345, startPoint y: 366, endPoint x: 380, endPoint y: 371, distance: 35.3
type input "66750"
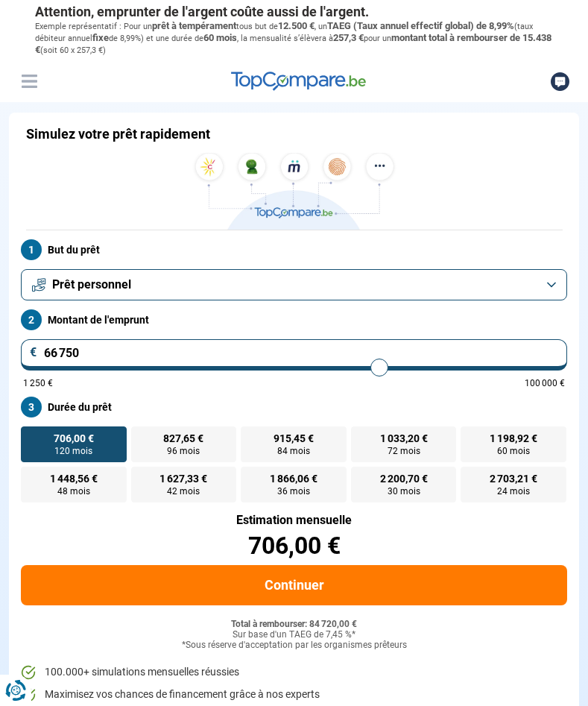
click at [380, 369] on input "range" at bounding box center [294, 367] width 542 height 3
type input "67 000"
type input "67000"
type input "67 250"
type input "67250"
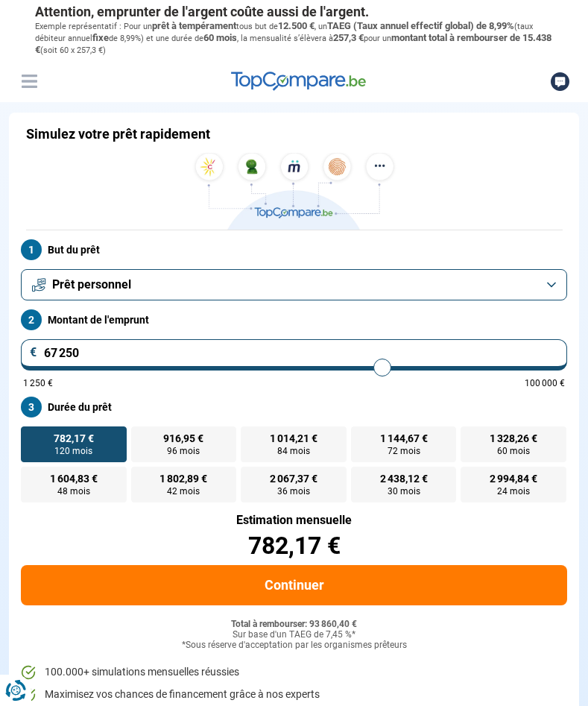
type input "67 750"
type input "67750"
type input "68 750"
type input "68750"
type input "69 000"
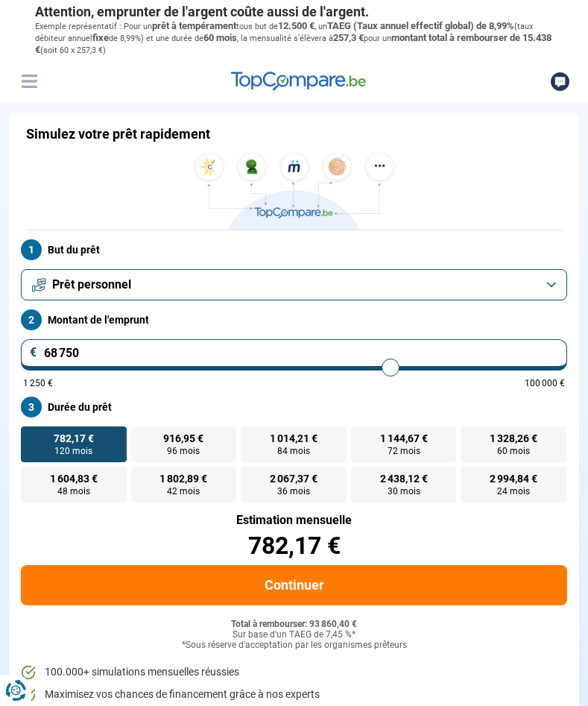
type input "69000"
type input "70 000"
type input "70000"
type input "70 250"
drag, startPoint x: 381, startPoint y: 371, endPoint x: 400, endPoint y: 371, distance: 19.4
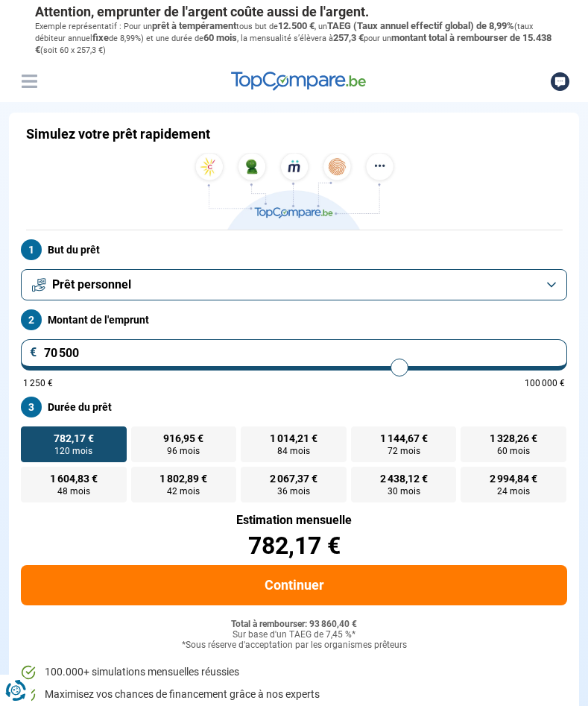
click at [400, 369] on input "range" at bounding box center [294, 367] width 542 height 3
drag, startPoint x: 400, startPoint y: 371, endPoint x: 415, endPoint y: 370, distance: 14.2
click at [415, 369] on input "range" at bounding box center [294, 367] width 542 height 3
drag, startPoint x: 415, startPoint y: 370, endPoint x: 428, endPoint y: 368, distance: 13.5
click at [428, 368] on input "range" at bounding box center [294, 367] width 542 height 3
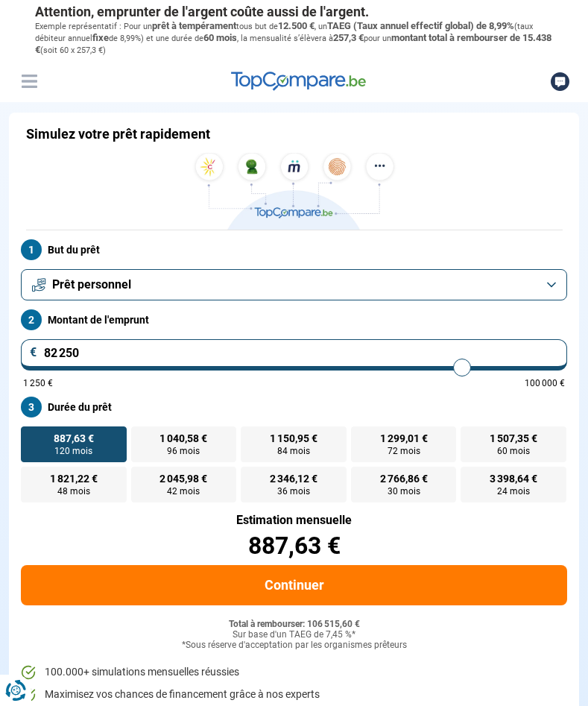
drag, startPoint x: 429, startPoint y: 368, endPoint x: 461, endPoint y: 371, distance: 32.3
click at [462, 369] on input "range" at bounding box center [294, 367] width 542 height 3
click at [463, 369] on input "range" at bounding box center [294, 367] width 542 height 3
click at [466, 369] on input "range" at bounding box center [294, 367] width 542 height 3
drag, startPoint x: 466, startPoint y: 371, endPoint x: 476, endPoint y: 373, distance: 9.8
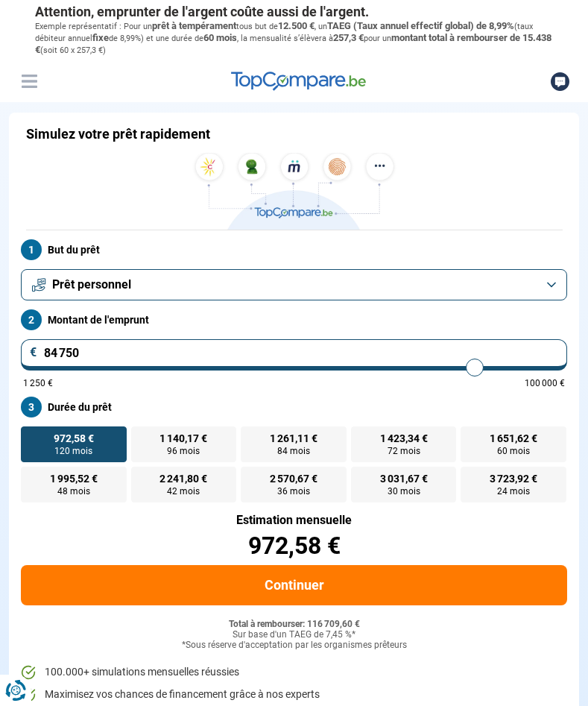
click at [476, 369] on input "range" at bounding box center [294, 367] width 542 height 3
drag, startPoint x: 476, startPoint y: 373, endPoint x: 484, endPoint y: 374, distance: 8.3
click at [484, 369] on input "range" at bounding box center [294, 367] width 542 height 3
click at [481, 369] on input "range" at bounding box center [294, 367] width 542 height 3
drag, startPoint x: 482, startPoint y: 369, endPoint x: 585, endPoint y: 374, distance: 102.2
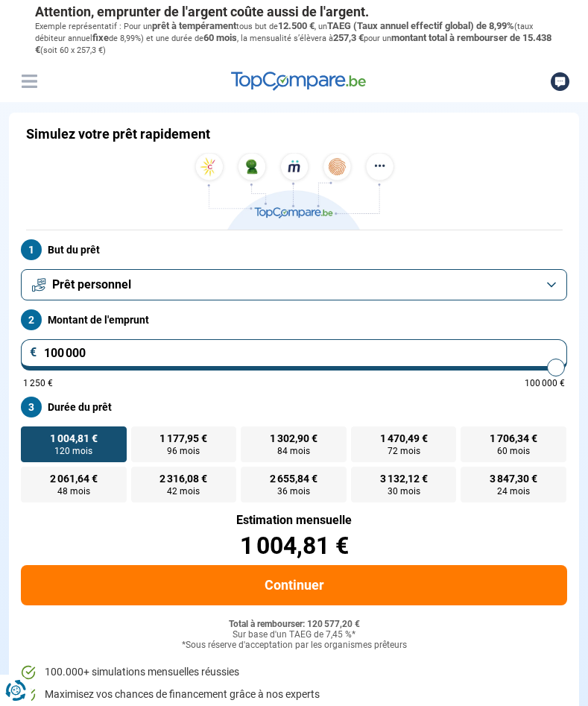
click at [565, 369] on input "range" at bounding box center [294, 367] width 542 height 3
